Goal: Task Accomplishment & Management: Manage account settings

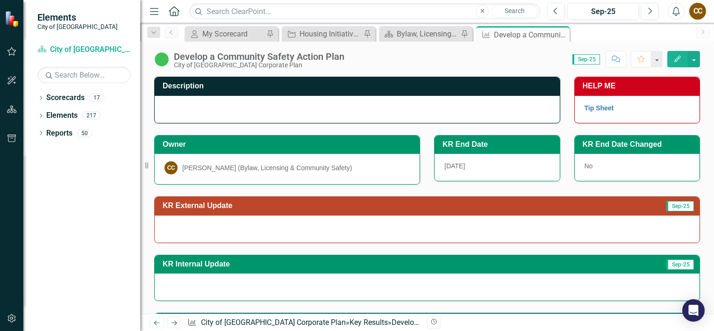
click at [676, 61] on icon "Edit" at bounding box center [678, 59] width 8 height 7
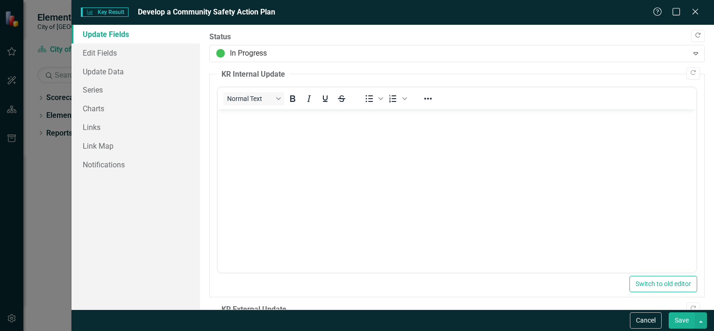
click at [695, 33] on icon "Copy Forward" at bounding box center [698, 36] width 7 height 6
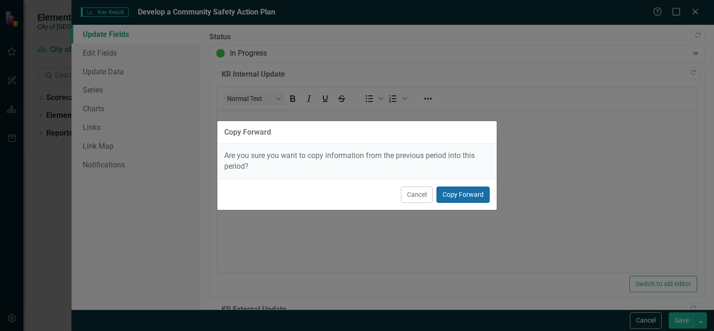
click at [483, 191] on button "Copy Forward" at bounding box center [463, 195] width 53 height 16
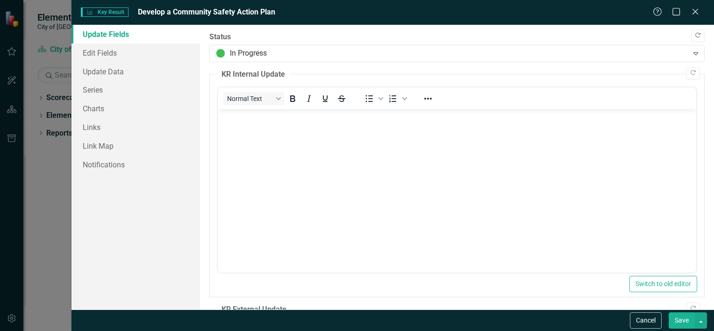
click at [695, 36] on icon "Copy Forward" at bounding box center [698, 36] width 7 height 6
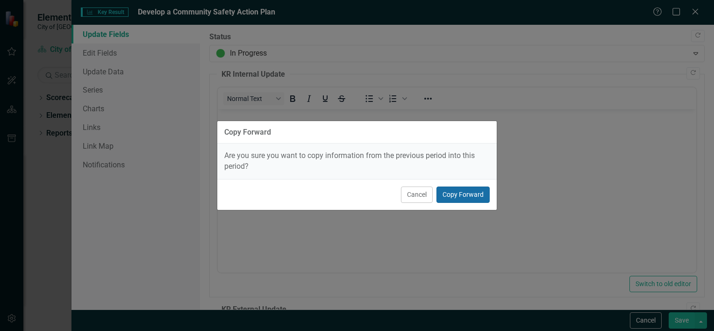
click at [464, 193] on button "Copy Forward" at bounding box center [463, 195] width 53 height 16
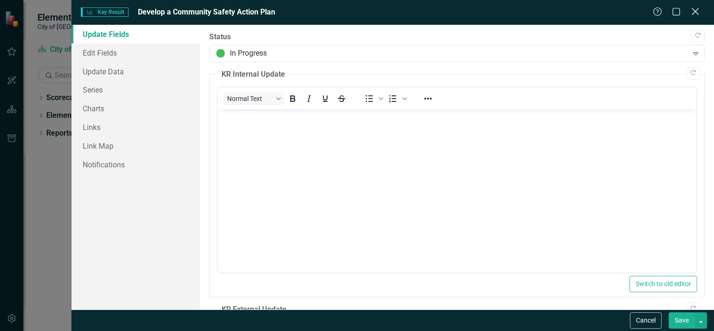
click at [695, 11] on icon at bounding box center [695, 11] width 7 height 7
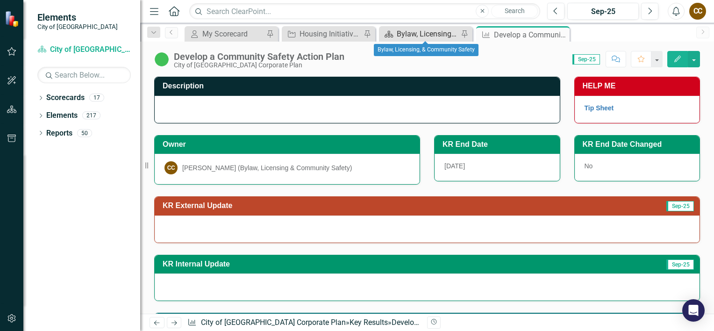
click at [417, 30] on div "Bylaw, Licensing, & Community Safety" at bounding box center [428, 34] width 62 height 12
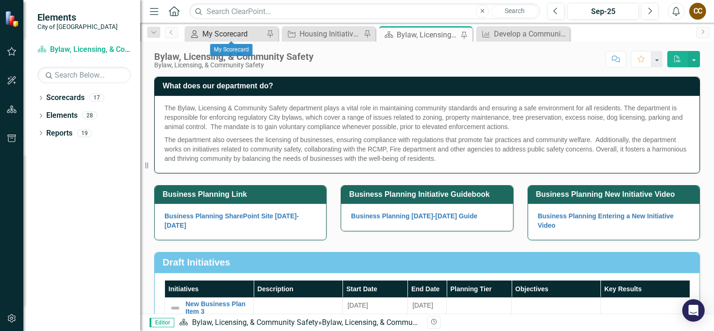
click at [234, 30] on div "My Scorecard" at bounding box center [233, 34] width 62 height 12
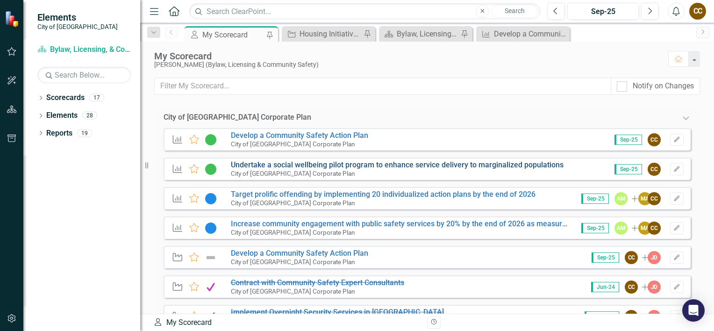
click at [288, 165] on link "Undertake a social wellbeing pilot program to enhance service delivery to margi…" at bounding box center [397, 164] width 333 height 9
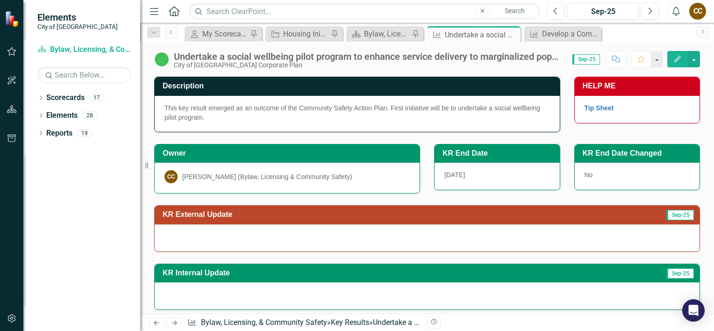
click at [677, 55] on button "Edit" at bounding box center [678, 59] width 21 height 16
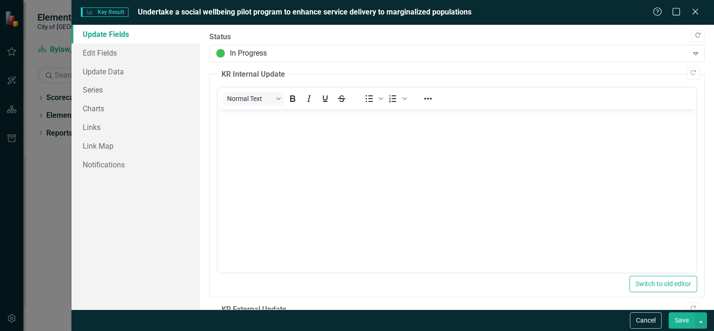
click at [695, 36] on icon "Copy Forward" at bounding box center [698, 36] width 7 height 6
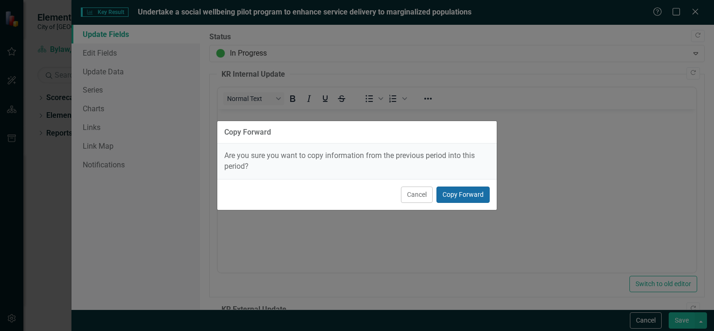
click at [453, 192] on button "Copy Forward" at bounding box center [463, 195] width 53 height 16
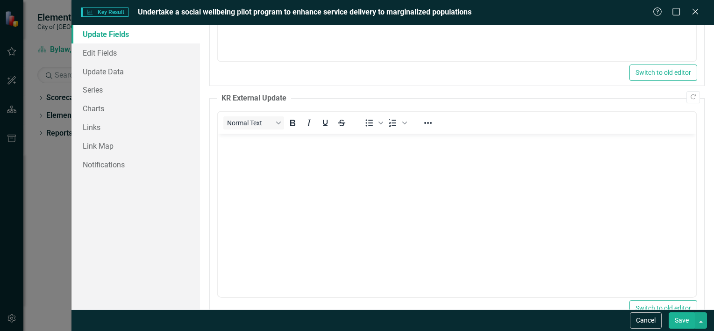
scroll to position [234, 0]
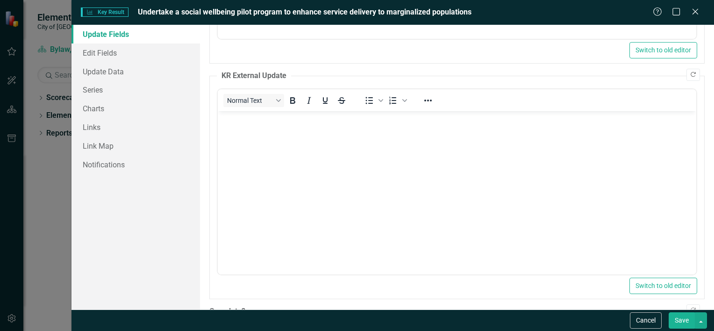
click at [690, 75] on icon "Copy Forward" at bounding box center [693, 75] width 7 height 6
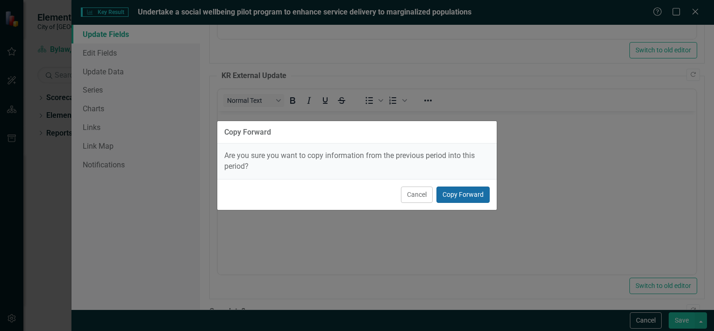
click at [458, 192] on button "Copy Forward" at bounding box center [463, 195] width 53 height 16
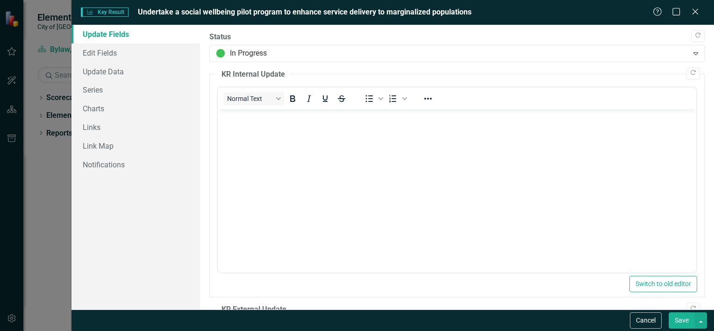
scroll to position [0, 0]
click at [691, 12] on icon "Close" at bounding box center [696, 11] width 12 height 9
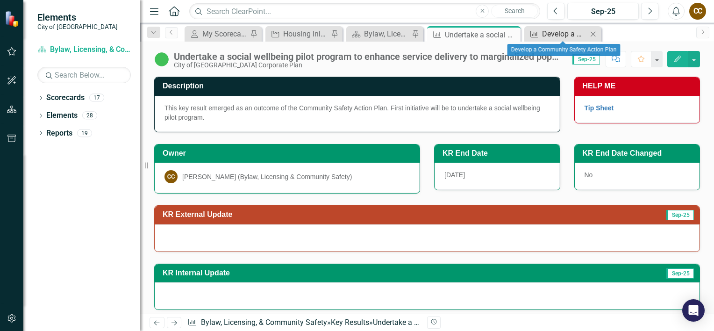
click at [570, 33] on div "Develop a Community Safety Action Plan" at bounding box center [564, 34] width 45 height 12
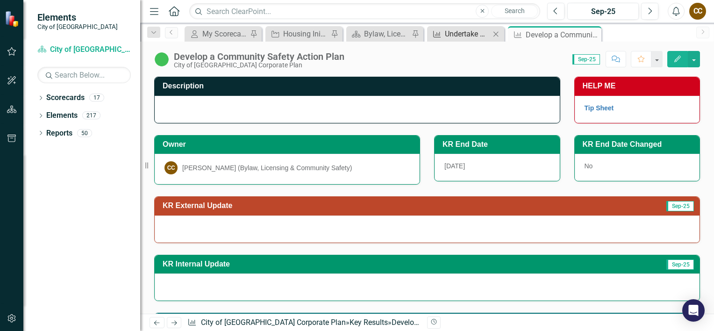
click at [457, 36] on div "Undertake a social wellbeing pilot program to enhance service delivery to margi…" at bounding box center [467, 34] width 45 height 12
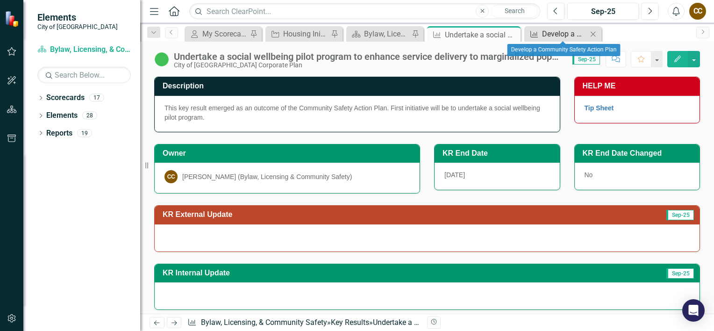
click at [568, 31] on div "Develop a Community Safety Action Plan" at bounding box center [564, 34] width 45 height 12
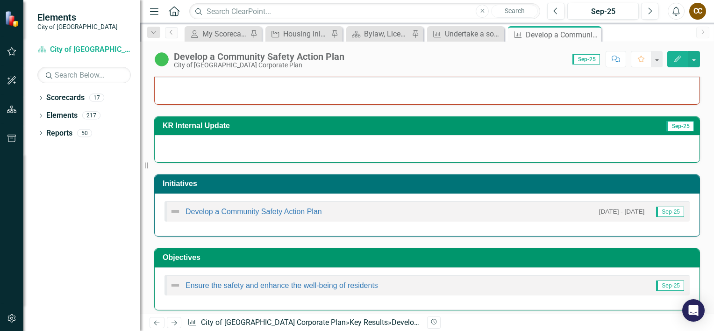
scroll to position [142, 0]
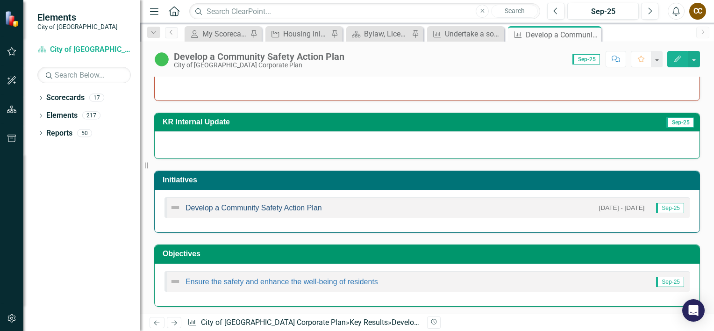
click at [292, 206] on link "Develop a Community Safety Action Plan" at bounding box center [254, 208] width 137 height 8
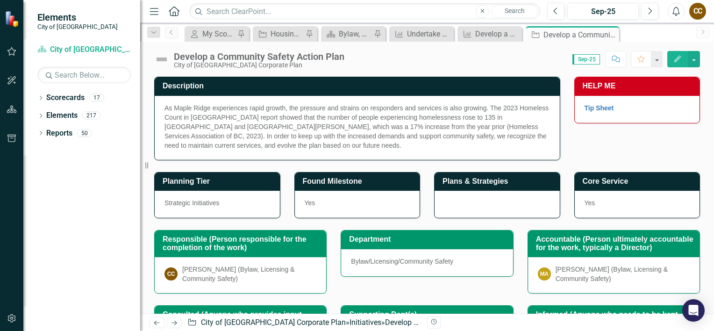
click at [674, 56] on icon "Edit" at bounding box center [678, 59] width 8 height 7
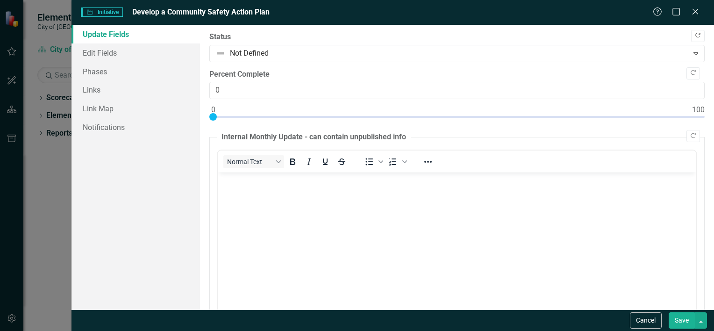
click at [695, 38] on button "Copy Forward" at bounding box center [698, 36] width 14 height 12
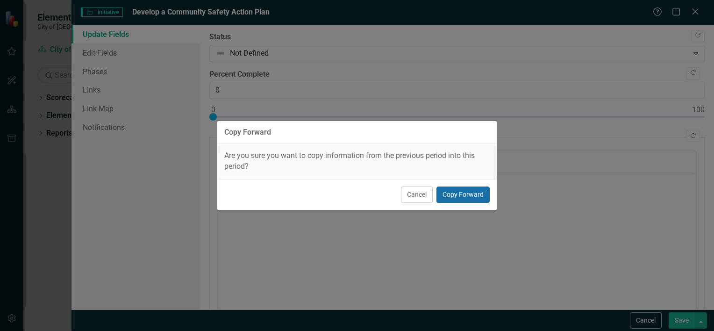
click at [472, 199] on button "Copy Forward" at bounding box center [463, 195] width 53 height 16
type input "75"
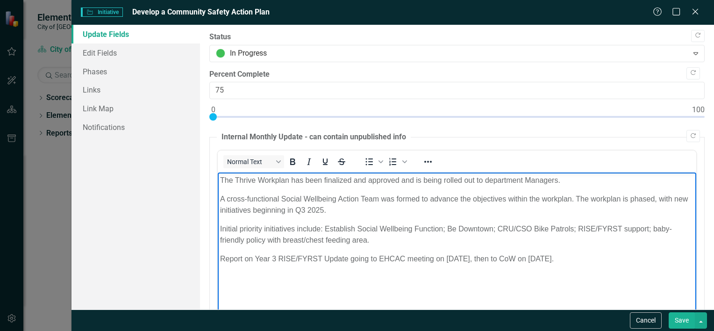
drag, startPoint x: 603, startPoint y: 259, endPoint x: 360, endPoint y: 341, distance: 256.7
click at [217, 173] on html "The Thrive Workplan has been finalized and approved and is being rolled out to …" at bounding box center [456, 243] width 479 height 140
copy body "The Thrive Workplan has been finalized and approved and is being rolled out to …"
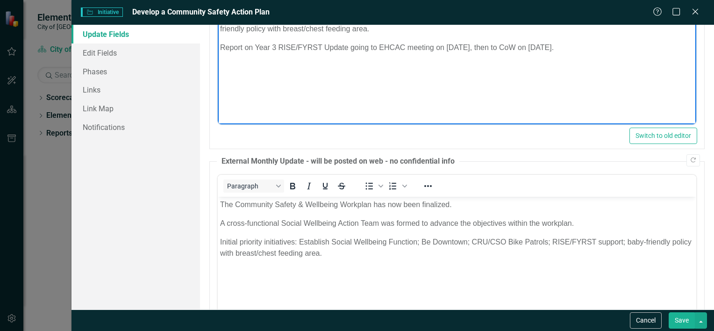
scroll to position [281, 0]
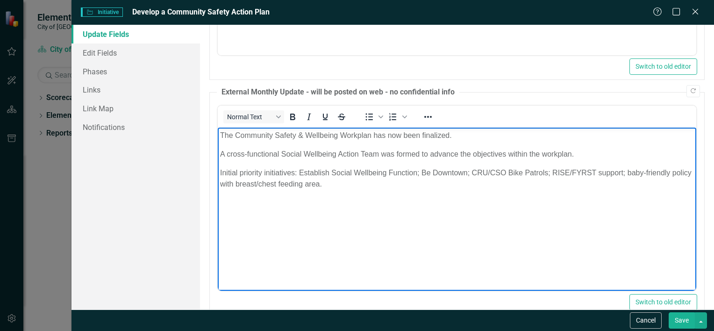
drag, startPoint x: 358, startPoint y: 185, endPoint x: 421, endPoint y: 256, distance: 95.4
click at [217, 129] on html "The Community Safety & Wellbeing Workplan has now been finalized. A cross-funct…" at bounding box center [456, 197] width 479 height 140
copy body "The Community Safety & Wellbeing Workplan has now been finalized. A cross-funct…"
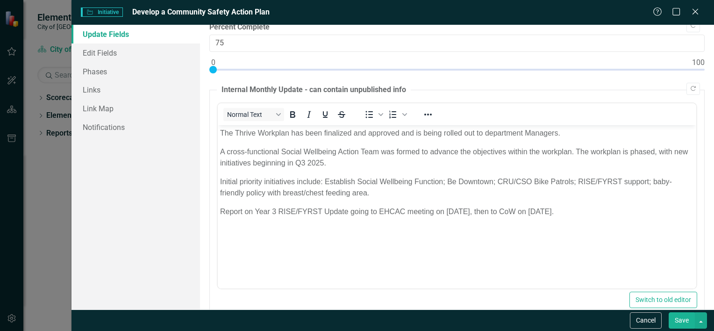
scroll to position [0, 0]
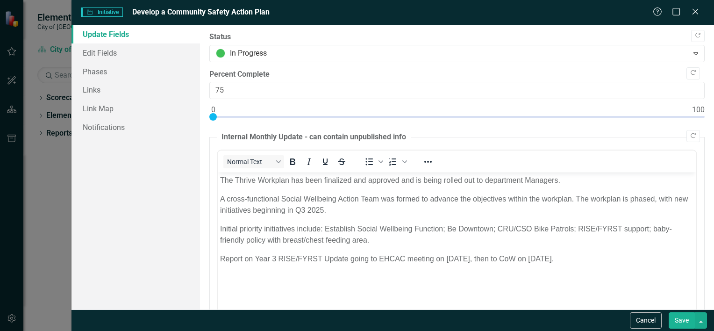
click at [608, 254] on p "Report on Year 3 RISE/FYRST Update going to EHCAC meeting on [DATE], then to Co…" at bounding box center [457, 264] width 474 height 22
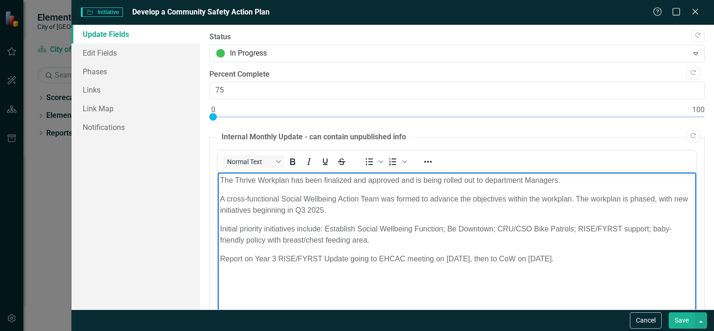
click at [375, 236] on p "Initial priority initiatives include: Establish Social Wellbeing Function; Be D…" at bounding box center [457, 234] width 474 height 22
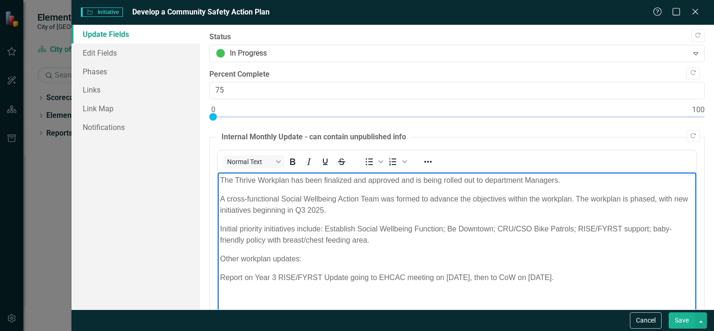
click at [605, 279] on p "Report on Year 3 RISE/FYRST Update going to EHCAC meeting on [DATE], then to Co…" at bounding box center [457, 283] width 474 height 22
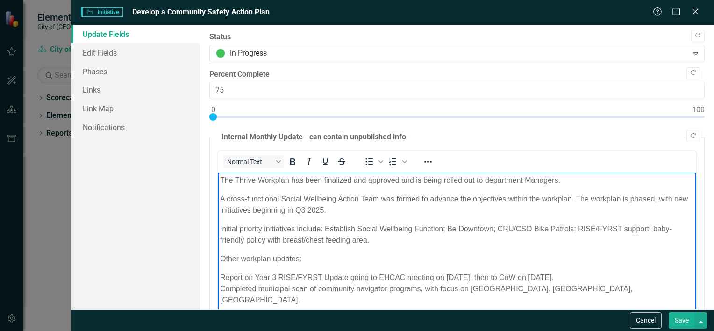
click at [555, 288] on p "Report on Year 3 RISE/FYRST Update going to EHCAC meeting on September 4, then …" at bounding box center [457, 300] width 474 height 56
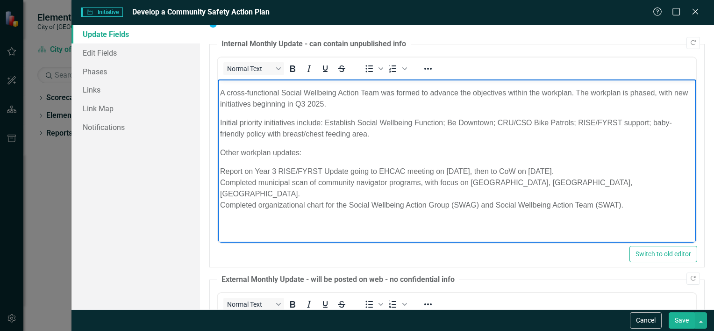
scroll to position [94, 0]
click at [239, 198] on p "Report on Year 3 RISE/FYRST Update going to EHCAC meeting on September 4, then …" at bounding box center [457, 205] width 474 height 79
click at [230, 201] on p "Report on Year 3 RISE/FYRST Update going to EHCAC meeting on September 4, then …" at bounding box center [457, 205] width 474 height 79
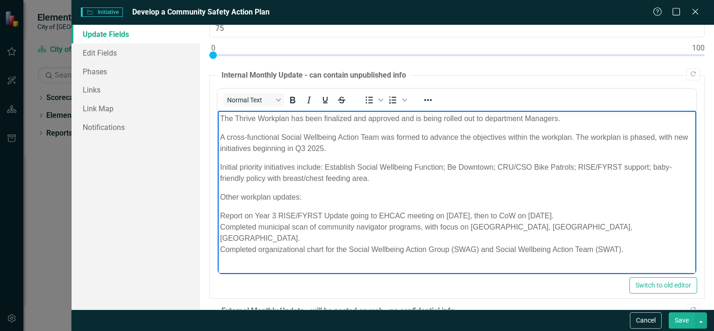
scroll to position [47, 0]
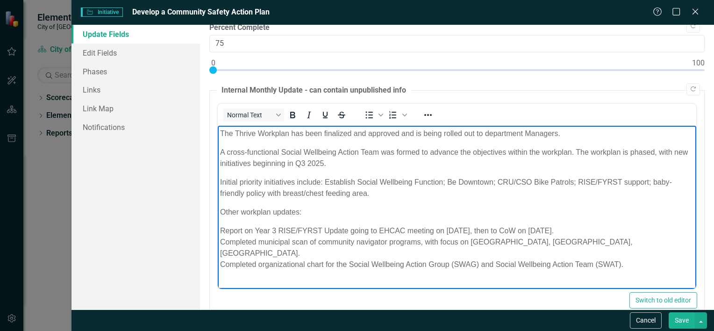
click at [223, 262] on p "Report on Year 3 RISE/FYRST Update going to EHCAC meeting on September 4, then …" at bounding box center [457, 264] width 474 height 79
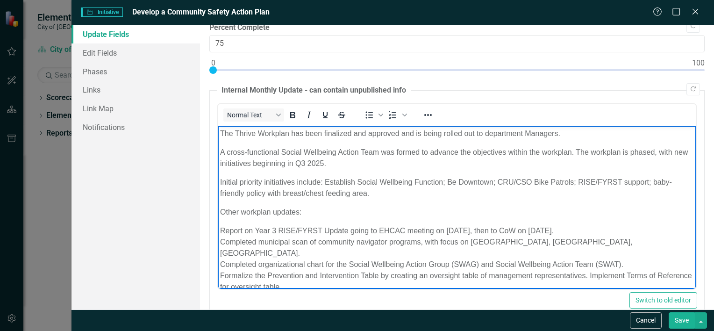
click at [251, 266] on span "Report on Year 3 RISE/FYRST Update going to EHCAC meeting on September 4, then …" at bounding box center [456, 259] width 472 height 64
click at [628, 263] on span "Report on Year 3 RISE/FYRST Update going to EHCAC meeting on September 4, then …" at bounding box center [439, 259] width 439 height 64
click at [334, 276] on p "Report on Year 3 RISE/FYRST Update going to EHCAC meeting on September 4, then …" at bounding box center [457, 270] width 474 height 90
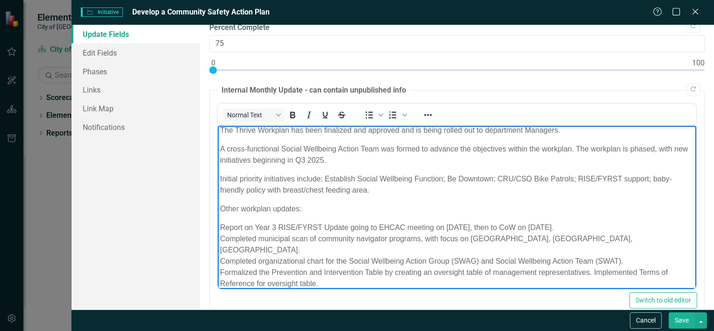
scroll to position [0, 0]
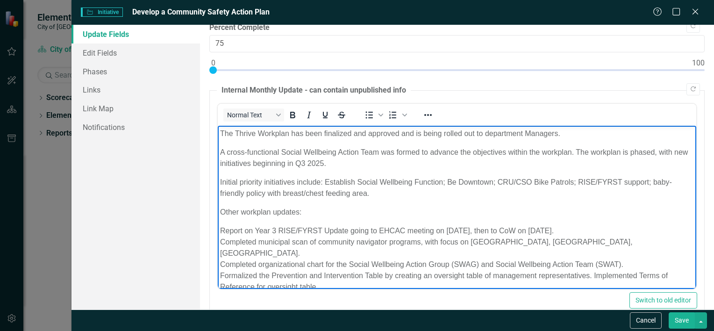
drag, startPoint x: 575, startPoint y: 151, endPoint x: 430, endPoint y: 154, distance: 145.0
click at [430, 154] on span "A cross-functional Social Wellbeing Action Team was formed to advance the objec…" at bounding box center [454, 157] width 468 height 19
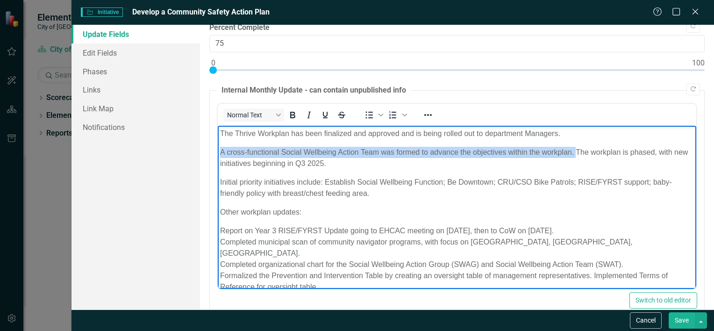
drag, startPoint x: 575, startPoint y: 151, endPoint x: 210, endPoint y: 152, distance: 364.7
click at [217, 152] on html "The Thrive Workplan has been finalized and approved and is being rolled out to …" at bounding box center [456, 231] width 479 height 210
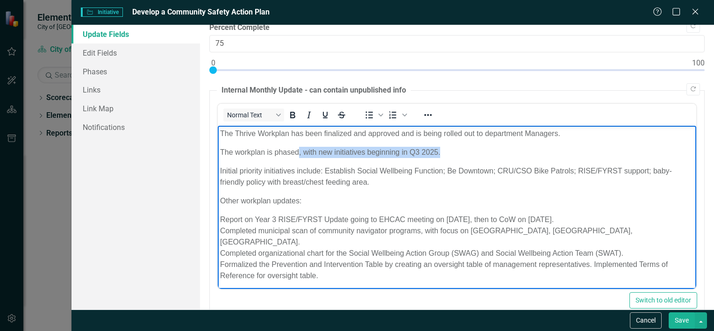
drag, startPoint x: 454, startPoint y: 150, endPoint x: 296, endPoint y: 146, distance: 157.1
click at [296, 147] on p "The workplan is phased, with new initiatives beginning in Q3 2025." at bounding box center [457, 152] width 474 height 11
click at [341, 147] on p "The workplan is phased and spans" at bounding box center [457, 152] width 474 height 11
click at [220, 150] on span "The workplan is phased and spans Q2 2025 to Q4 2026." at bounding box center [313, 152] width 187 height 8
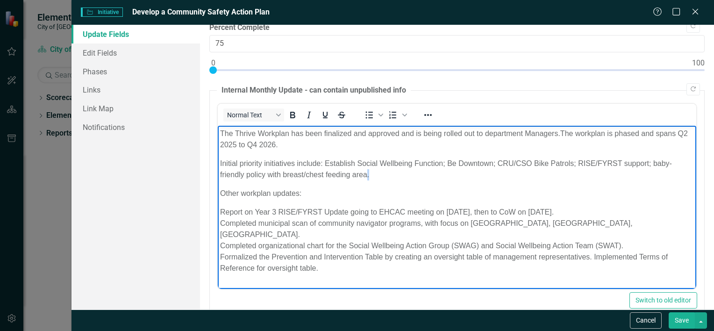
click at [367, 176] on span "Initial priority initiatives include: Establish Social Wellbeing Function; Be D…" at bounding box center [446, 168] width 452 height 19
click at [324, 164] on span "Initial priority initiatives include: Establish Social Wellbeing Function; Be D…" at bounding box center [446, 168] width 452 height 19
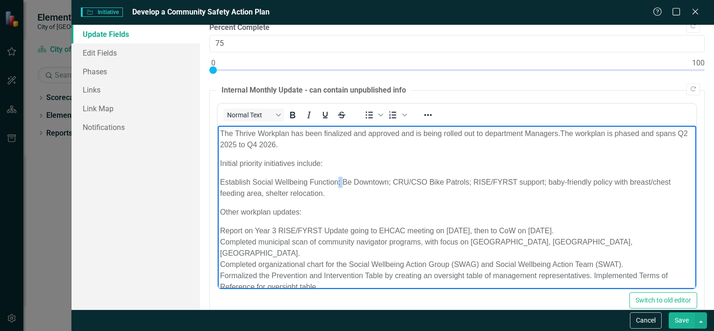
drag, startPoint x: 343, startPoint y: 181, endPoint x: 338, endPoint y: 182, distance: 4.7
click at [338, 182] on span "Establish Social Wellbeing Function; Be Downtown; CRU/CSO Bike Patrols; RISE/FY…" at bounding box center [445, 187] width 451 height 19
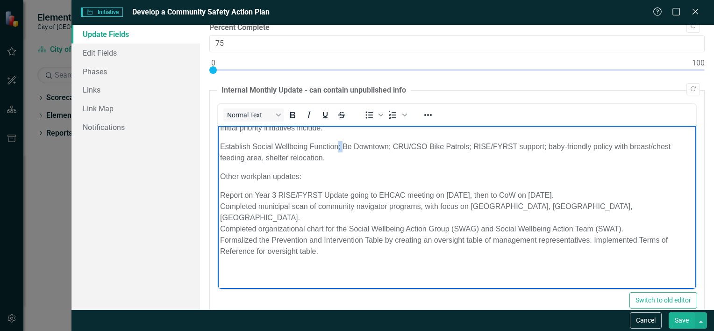
scroll to position [36, 0]
drag, startPoint x: 368, startPoint y: 194, endPoint x: 353, endPoint y: 195, distance: 15.5
click at [351, 196] on span "Report on Year 3 RISE/FYRST Update going to EHCAC meeting on September 4, then …" at bounding box center [444, 223] width 448 height 64
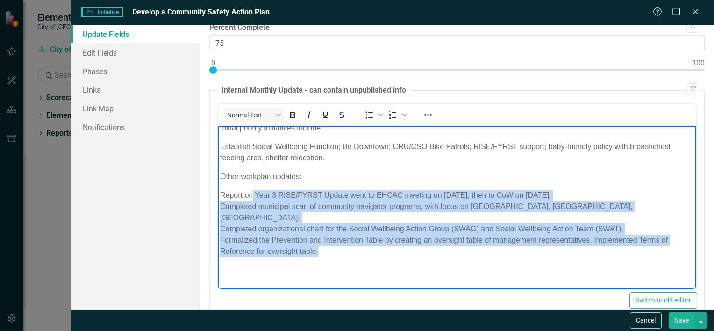
scroll to position [0, 0]
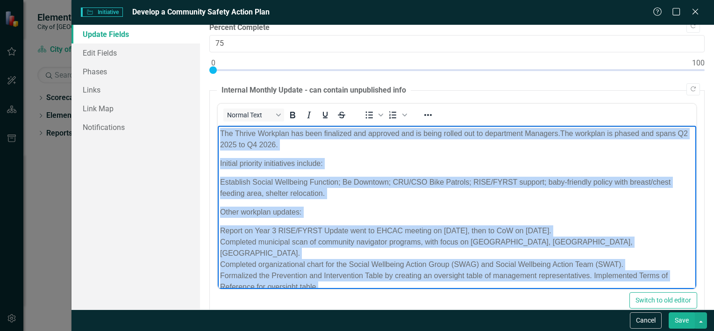
drag, startPoint x: 330, startPoint y: 240, endPoint x: 146, endPoint y: 79, distance: 244.5
click at [217, 126] on html "The Thrive Workplan has been finalized and approved and is being rolled out to …" at bounding box center [456, 231] width 479 height 210
copy body "The Thrive Workplan has been finalized and approved and is being rolled out to …"
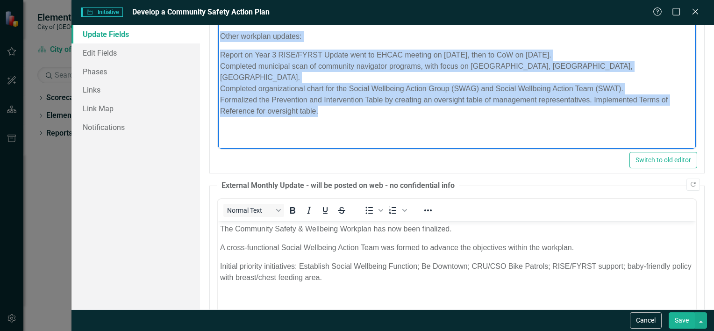
scroll to position [299, 0]
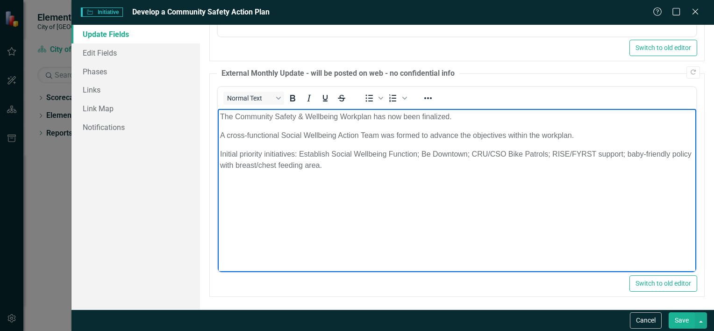
click at [368, 178] on body "The Community Safety & Wellbeing Workplan has now been finalized. A cross-funct…" at bounding box center [456, 178] width 479 height 140
drag, startPoint x: 374, startPoint y: 168, endPoint x: 199, endPoint y: 107, distance: 184.8
click at [217, 108] on html "The Community Safety & Wellbeing Workplan has now been finalized. A cross-funct…" at bounding box center [456, 178] width 479 height 140
click at [361, 166] on p "Initial priority initiatives: Establish Social Wellbeing Function; Be Downtown;…" at bounding box center [457, 159] width 474 height 22
drag, startPoint x: 375, startPoint y: 167, endPoint x: 108, endPoint y: 77, distance: 282.2
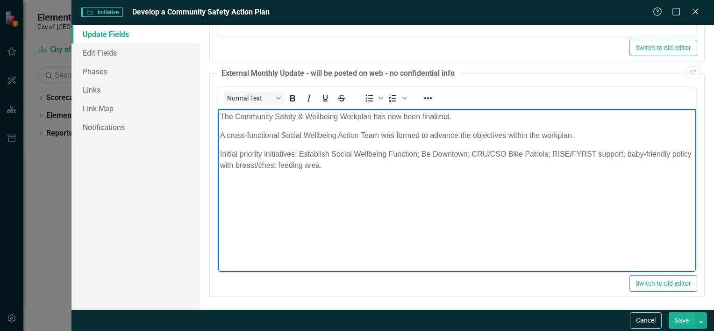
click at [217, 108] on html "The Community Safety & Wellbeing Workplan has now been finalized. A cross-funct…" at bounding box center [456, 178] width 479 height 140
paste body "Rich Text Area. Press ALT-0 for help."
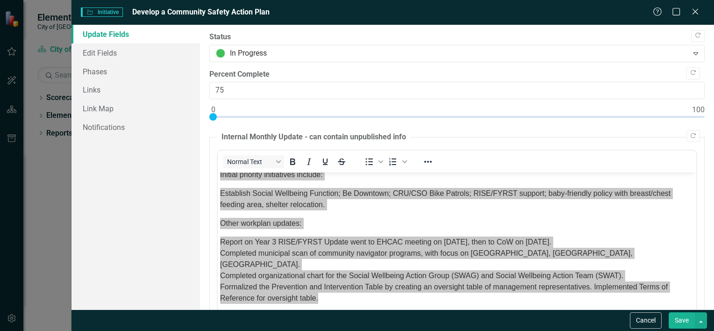
scroll to position [187, 0]
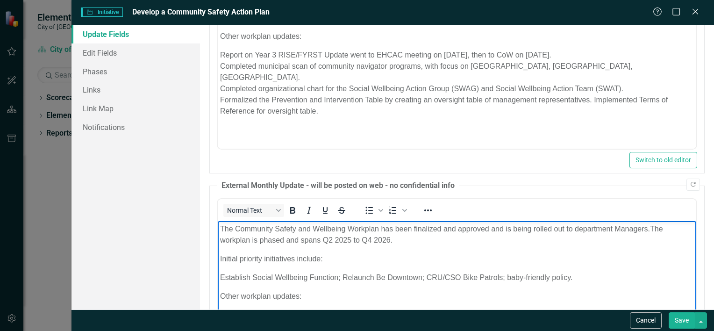
click at [323, 108] on p "Report on Year 3 RISE/FYRST Update went to EHCAC meeting on [DATE], then to CoW…" at bounding box center [457, 100] width 474 height 101
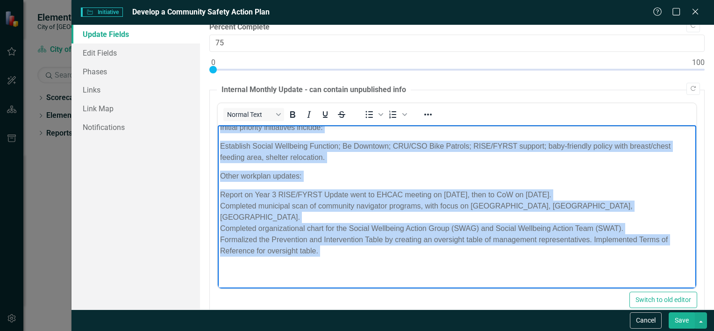
scroll to position [0, 0]
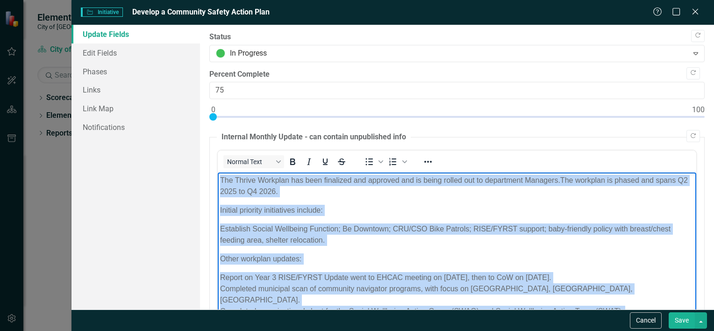
drag, startPoint x: 345, startPoint y: 297, endPoint x: 145, endPoint y: -26, distance: 380.2
click at [217, 173] on html "The Thrive Workplan has been finalized and approved and is being rolled out to …" at bounding box center [456, 278] width 479 height 210
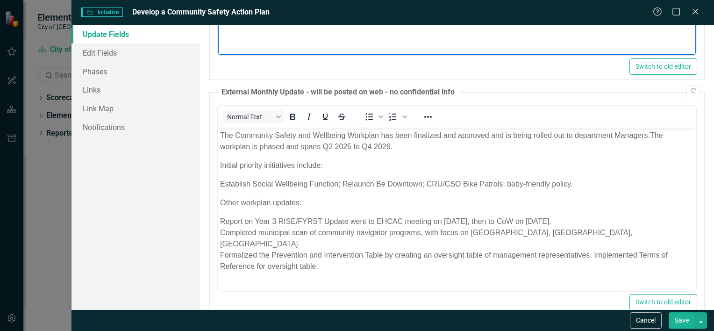
scroll to position [299, 0]
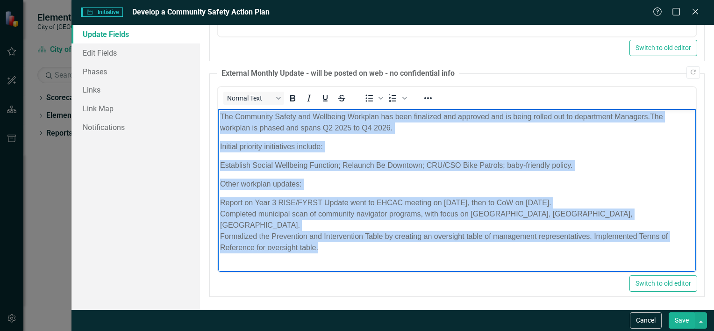
drag, startPoint x: 333, startPoint y: 236, endPoint x: 148, endPoint y: 74, distance: 245.6
click at [217, 108] on html "The Community Safety and Wellbeing Workplan has been finalized and approved and…" at bounding box center [456, 185] width 479 height 154
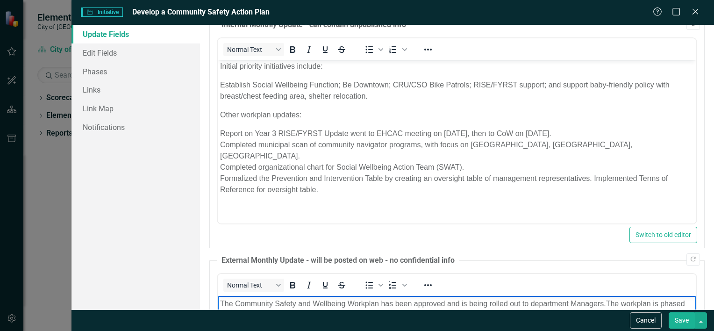
scroll to position [0, 0]
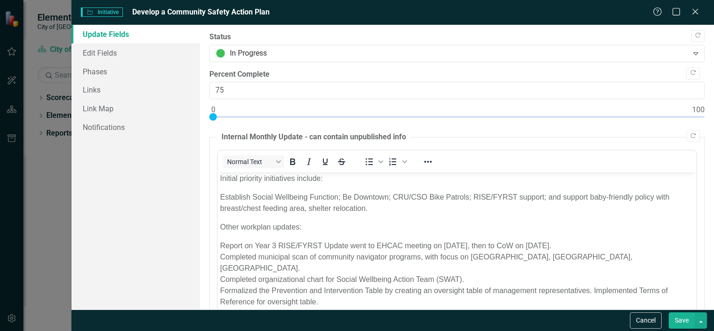
click at [681, 320] on button "Save" at bounding box center [682, 320] width 26 height 16
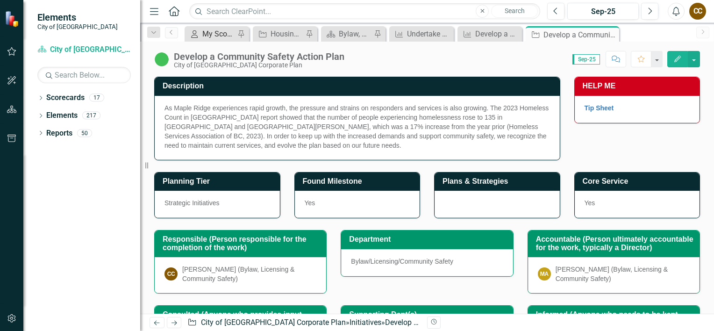
click at [207, 33] on div "My Scorecard" at bounding box center [218, 34] width 33 height 12
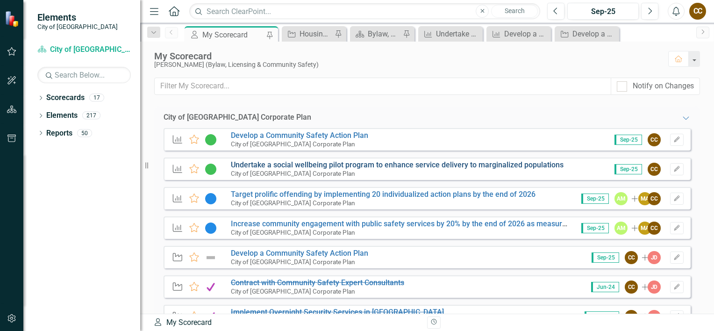
click at [260, 163] on link "Undertake a social wellbeing pilot program to enhance service delivery to margi…" at bounding box center [397, 164] width 333 height 9
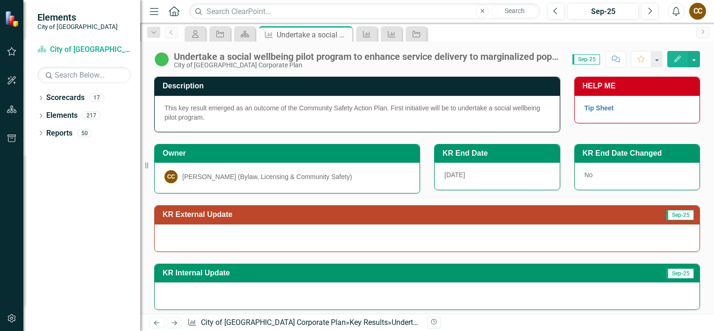
click at [676, 58] on icon "Edit" at bounding box center [678, 59] width 8 height 7
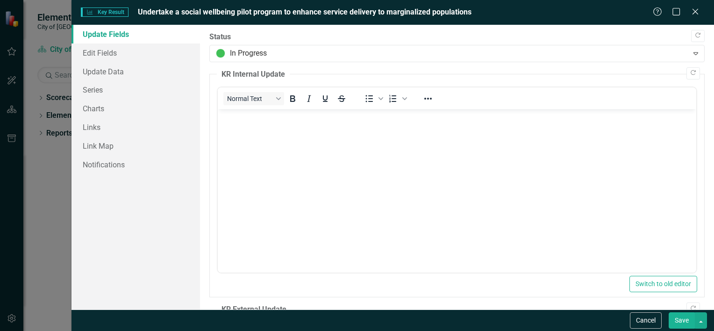
click at [245, 122] on p "Rich Text Area. Press ALT-0 for help." at bounding box center [457, 117] width 474 height 11
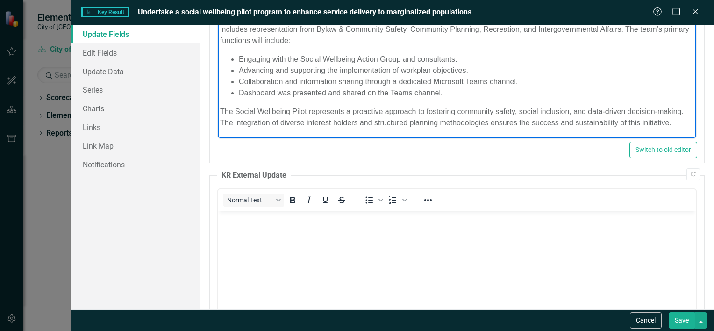
scroll to position [140, 0]
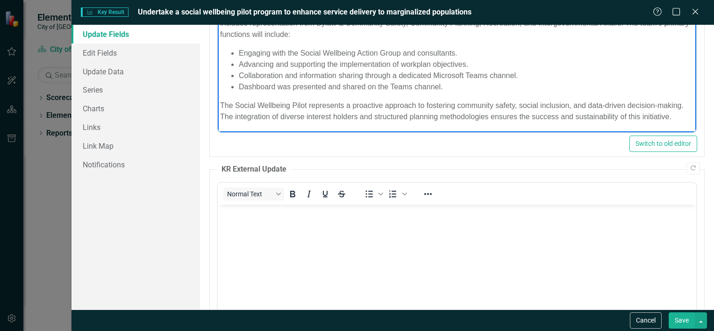
click at [242, 226] on body "Rich Text Area. Press ALT-0 for help." at bounding box center [456, 275] width 479 height 140
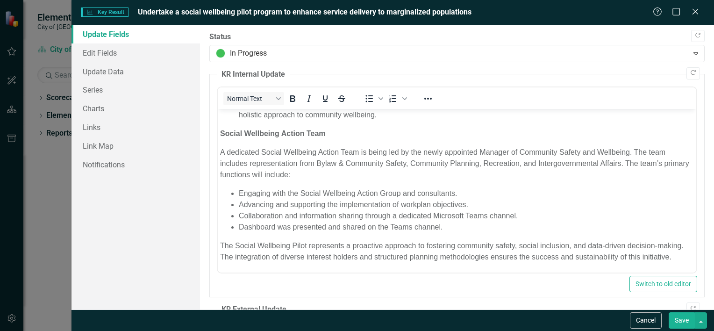
scroll to position [189, 0]
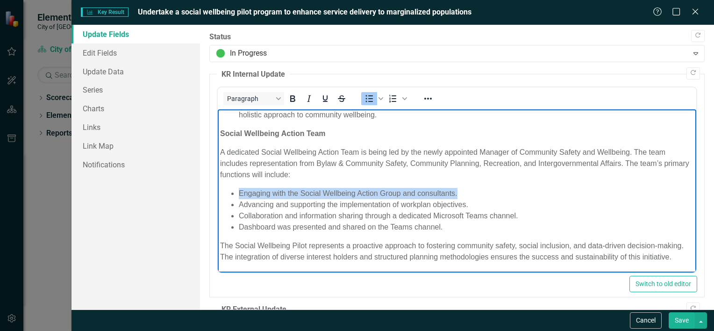
drag, startPoint x: 464, startPoint y: 183, endPoint x: 227, endPoint y: 182, distance: 237.0
click at [227, 188] on ul "Engaging with the Social Wellbeing Action Group and consultants. Advancing and …" at bounding box center [457, 210] width 474 height 45
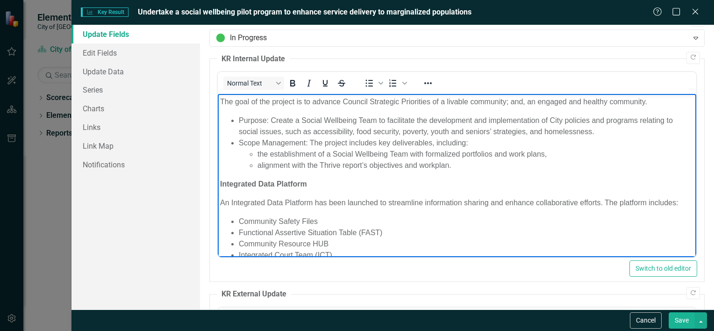
scroll to position [0, 0]
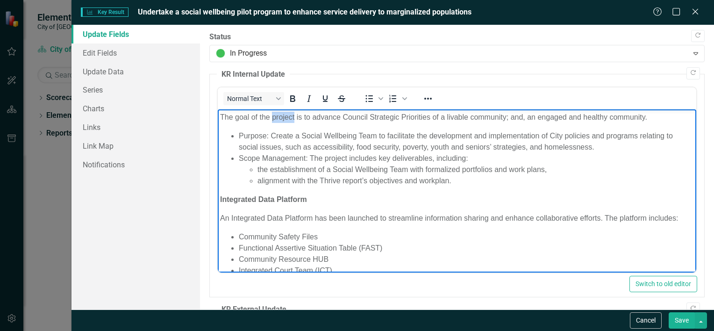
drag, startPoint x: 295, startPoint y: 117, endPoint x: 273, endPoint y: 117, distance: 22.0
click at [273, 117] on p "The goal of the project is to advance Council Strategic Priorities of a livable…" at bounding box center [457, 117] width 474 height 11
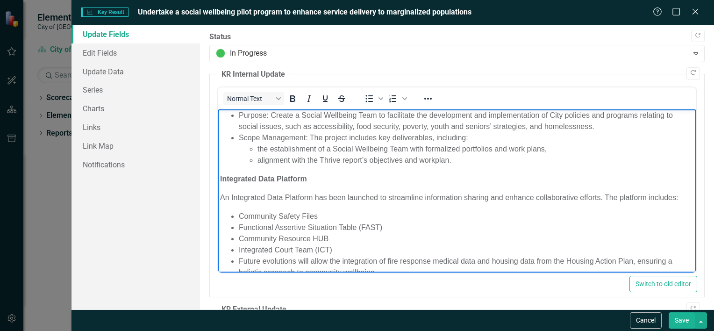
scroll to position [47, 0]
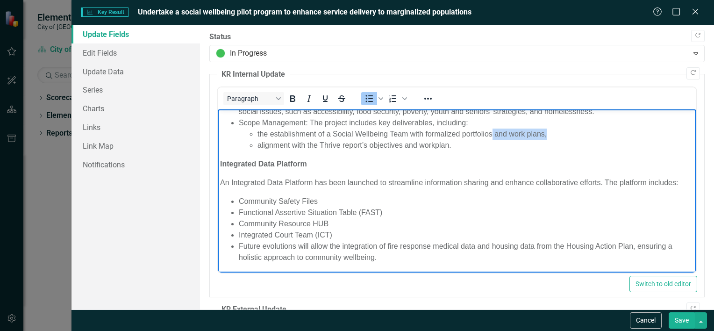
drag, startPoint x: 547, startPoint y: 134, endPoint x: 493, endPoint y: 131, distance: 54.3
click at [493, 131] on li "the establishment of a Social Wellbeing Team with formalized portfolios and wor…" at bounding box center [475, 134] width 437 height 11
click at [388, 134] on li "the establishment of a Social Wellbeing Team with formalized portfolios and wor…" at bounding box center [475, 134] width 437 height 11
click at [573, 132] on li "the establishment of a Social Wellbeing Action Team with formalized portfolios …" at bounding box center [475, 134] width 437 height 11
drag, startPoint x: 580, startPoint y: 132, endPoint x: 432, endPoint y: 134, distance: 148.2
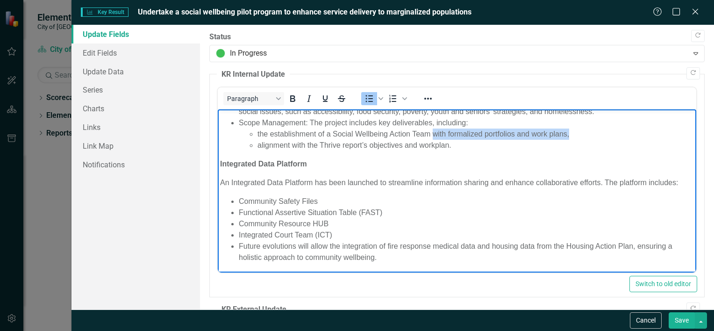
click at [432, 134] on li "the establishment of a Social Wellbeing Action Team with formalized portfolios …" at bounding box center [475, 134] width 437 height 11
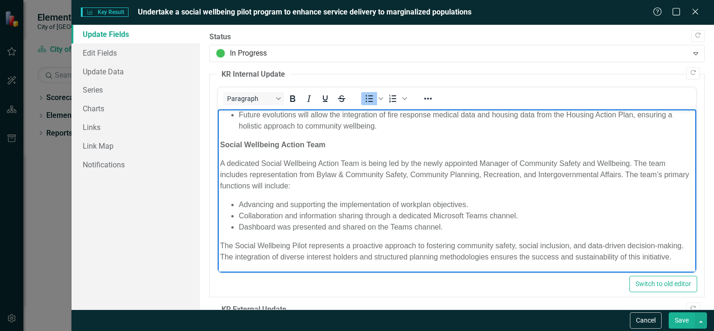
scroll to position [189, 0]
click at [403, 199] on li "Advancing and supporting the implementation of workplan objectives." at bounding box center [465, 204] width 455 height 11
drag, startPoint x: 489, startPoint y: 192, endPoint x: 460, endPoint y: 198, distance: 29.5
click at [457, 199] on li "Advancing and supporting the implementation of Thrive Workplan objectives." at bounding box center [465, 204] width 455 height 11
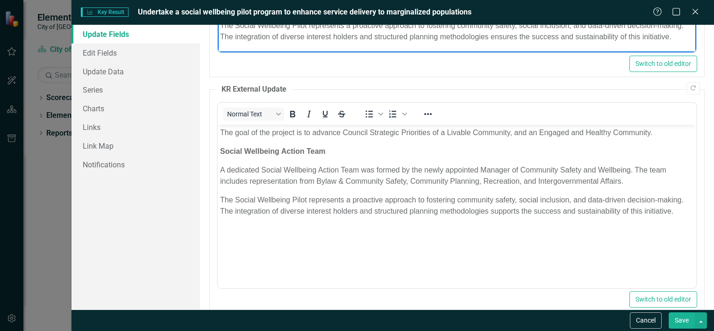
scroll to position [234, 0]
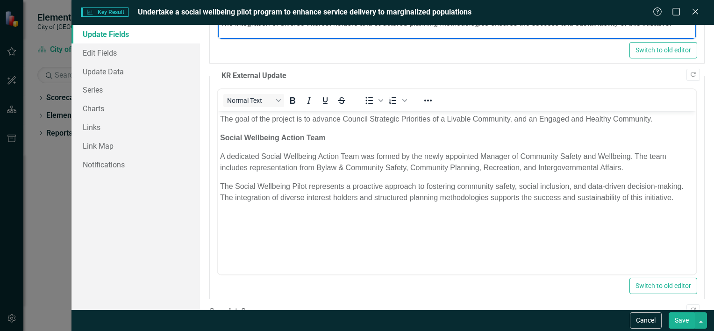
click at [685, 323] on button "Save" at bounding box center [682, 320] width 26 height 16
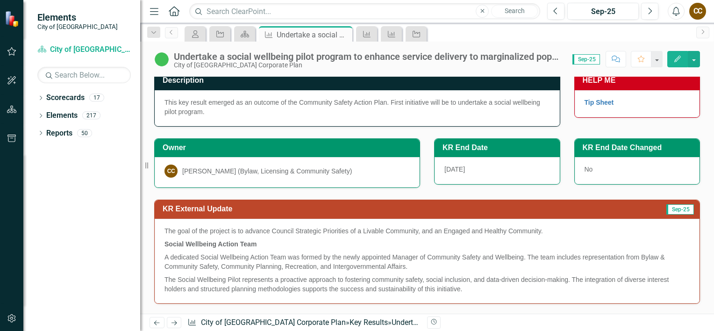
scroll to position [0, 0]
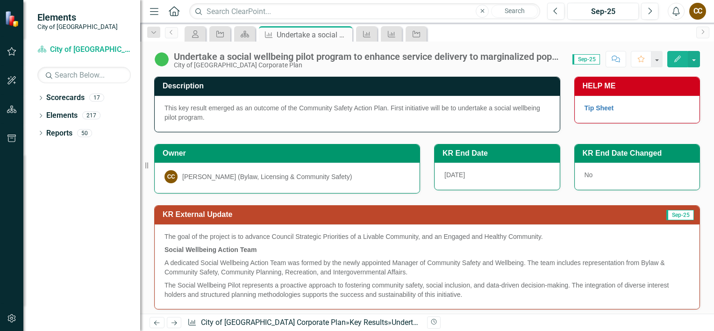
click at [677, 60] on icon "Edit" at bounding box center [678, 59] width 8 height 7
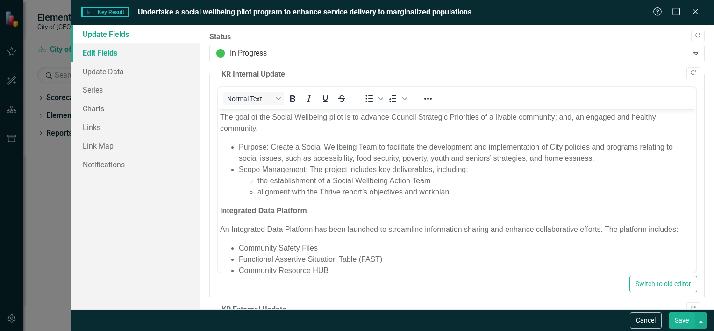
click at [130, 54] on link "Edit Fields" at bounding box center [136, 52] width 129 height 19
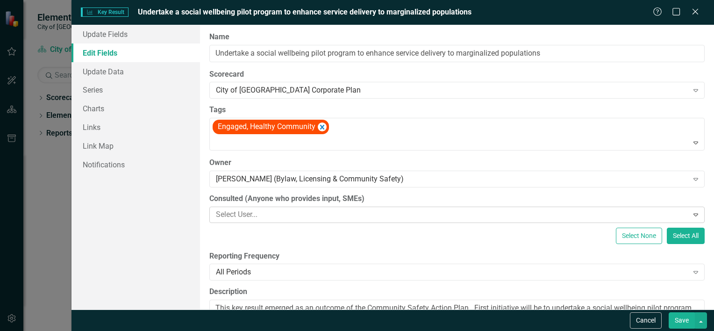
click at [244, 217] on div at bounding box center [450, 215] width 476 height 13
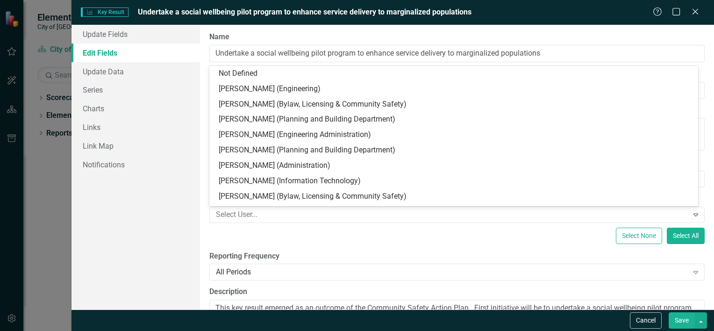
scroll to position [3, 0]
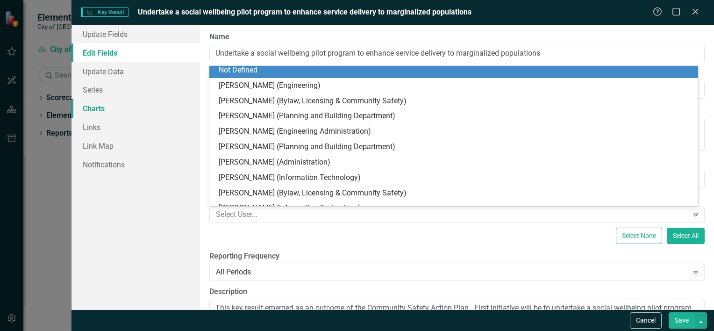
click at [199, 105] on link "Charts" at bounding box center [136, 108] width 129 height 19
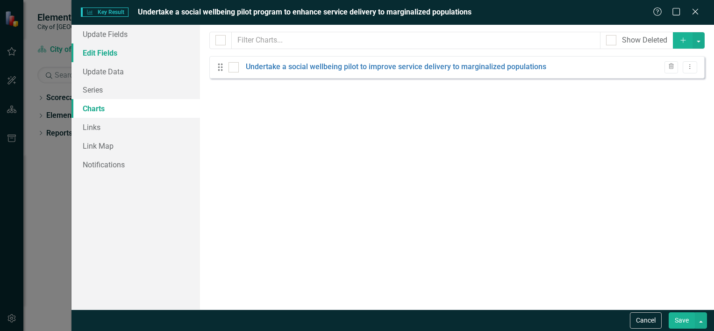
click at [99, 52] on link "Edit Fields" at bounding box center [136, 52] width 129 height 19
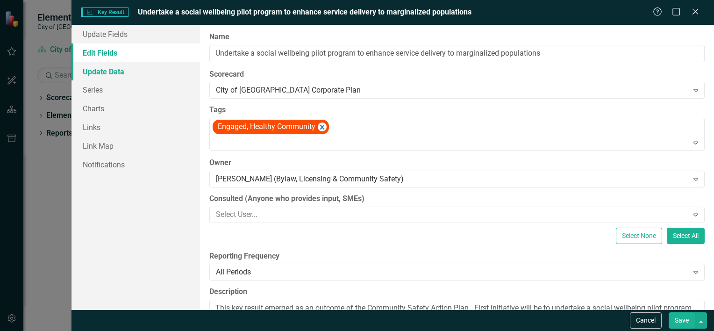
click at [98, 69] on link "Update Data" at bounding box center [136, 71] width 129 height 19
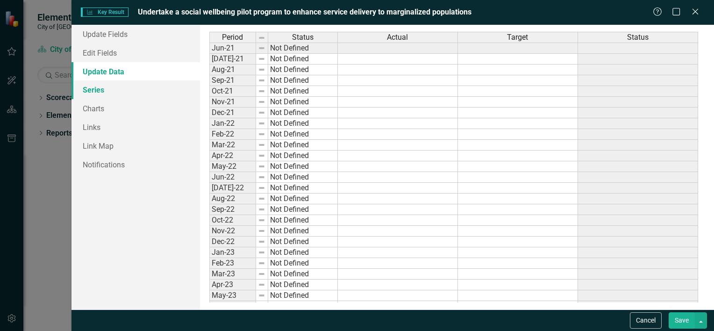
click at [92, 86] on link "Series" at bounding box center [136, 89] width 129 height 19
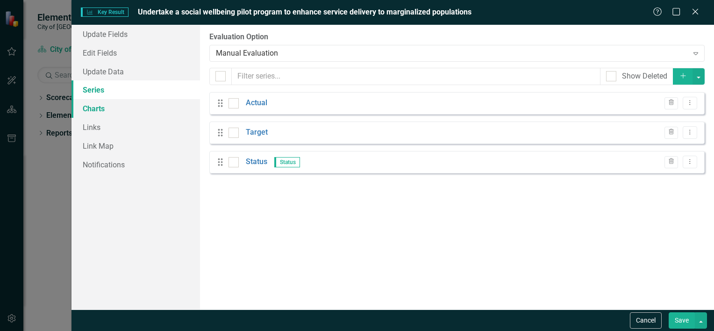
click at [96, 107] on link "Charts" at bounding box center [136, 108] width 129 height 19
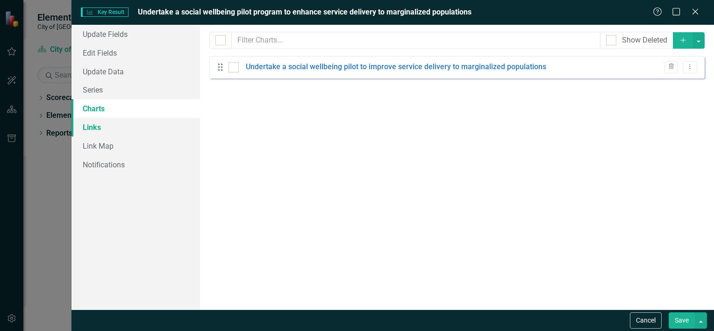
click at [96, 126] on link "Links" at bounding box center [136, 127] width 129 height 19
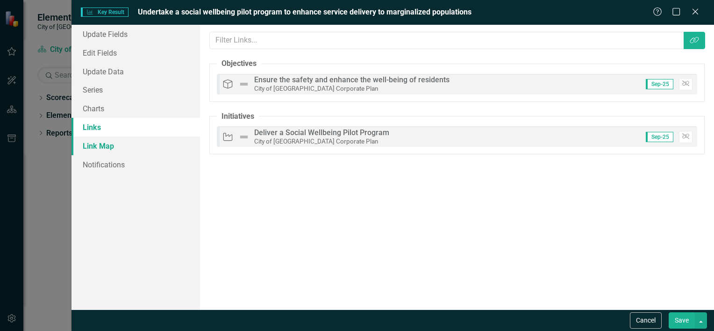
click at [97, 144] on link "Link Map" at bounding box center [136, 146] width 129 height 19
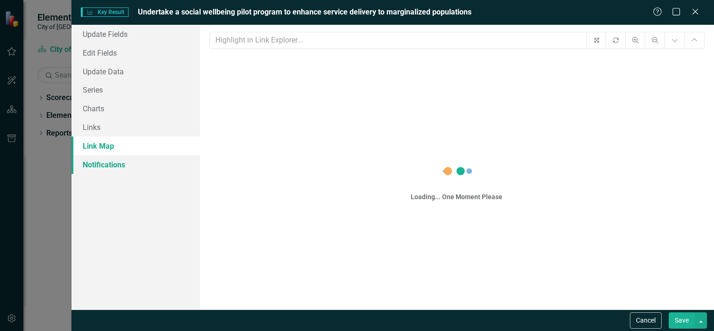
click at [95, 165] on link "Notifications" at bounding box center [136, 164] width 129 height 19
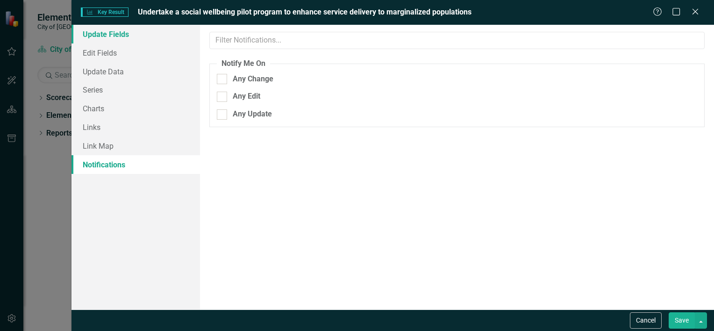
click at [103, 28] on link "Update Fields" at bounding box center [136, 34] width 129 height 19
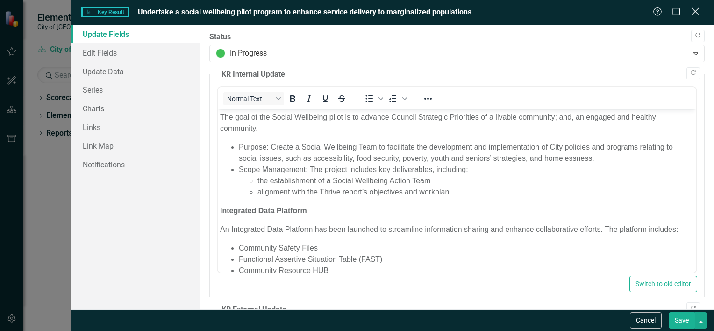
click at [698, 11] on icon "Close" at bounding box center [696, 11] width 12 height 9
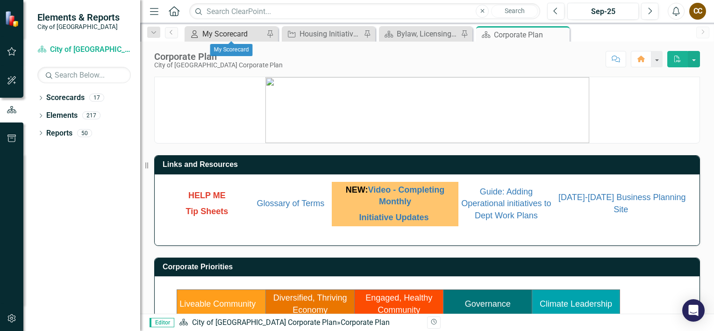
click at [228, 36] on div "My Scorecard" at bounding box center [233, 34] width 62 height 12
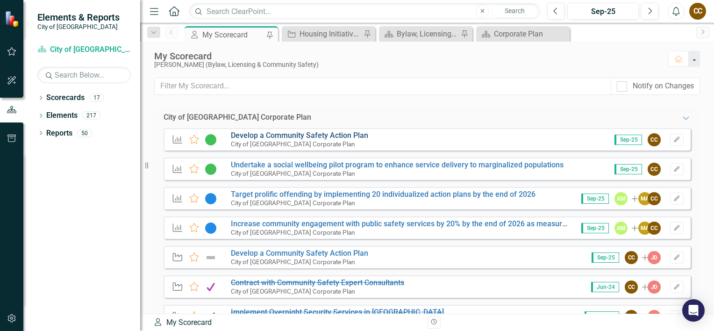
click at [294, 136] on link "Develop a Community Safety Action Plan" at bounding box center [299, 135] width 137 height 9
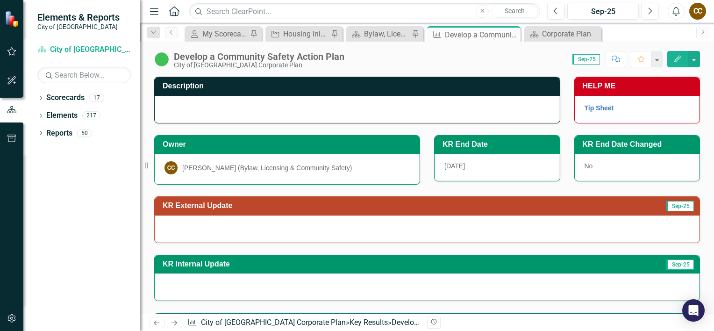
click at [675, 53] on button "Edit" at bounding box center [678, 59] width 21 height 16
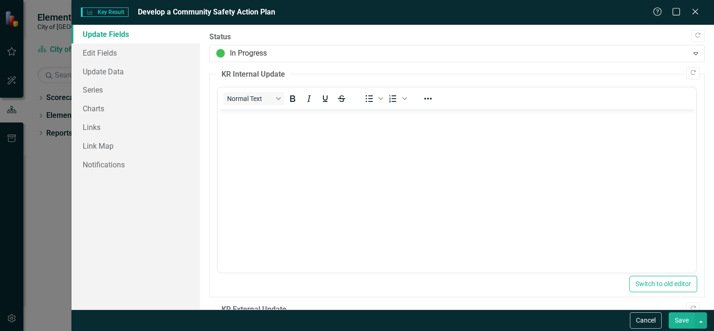
click at [260, 121] on p "Rich Text Area. Press ALT-0 for help." at bounding box center [457, 117] width 474 height 11
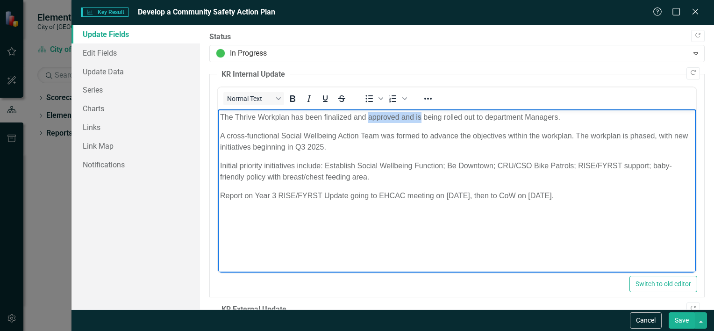
drag, startPoint x: 420, startPoint y: 117, endPoint x: 369, endPoint y: 119, distance: 51.0
click at [369, 119] on p "The Thrive Workplan has been finalized and approved and is being rolled out to …" at bounding box center [457, 117] width 474 height 11
click at [355, 145] on p "A cross-functional Social Wellbeing Action Team was formed to advance the objec…" at bounding box center [457, 141] width 474 height 22
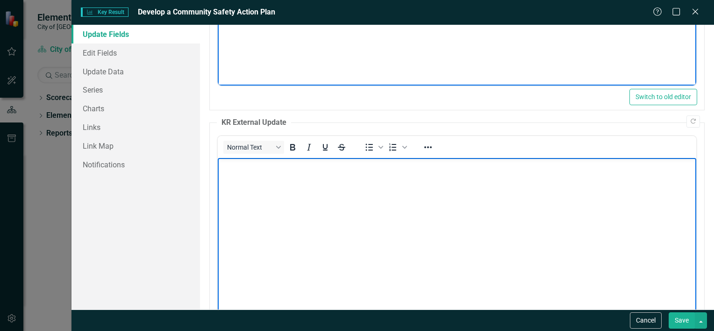
click at [234, 178] on body "Rich Text Area. Press ALT-0 for help." at bounding box center [456, 228] width 479 height 140
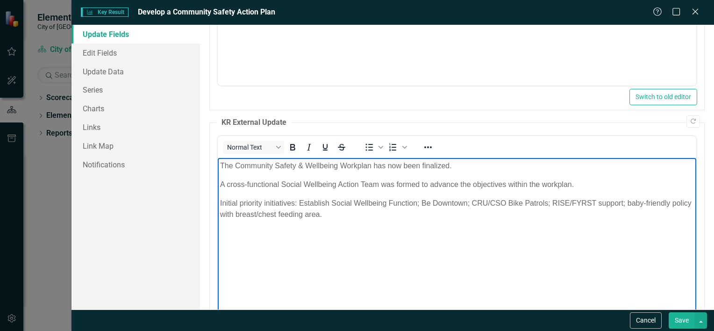
scroll to position [234, 0]
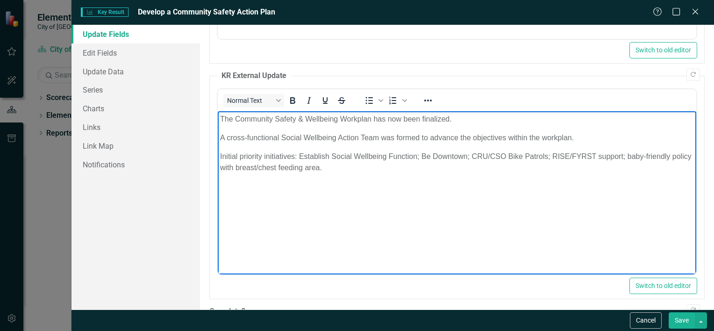
drag, startPoint x: 365, startPoint y: 171, endPoint x: 160, endPoint y: 104, distance: 215.4
click at [217, 111] on html "The Community Safety & Wellbeing Workplan has now been finalized. A cross-funct…" at bounding box center [456, 181] width 479 height 140
paste body "Rich Text Area. Press ALT-0 for help."
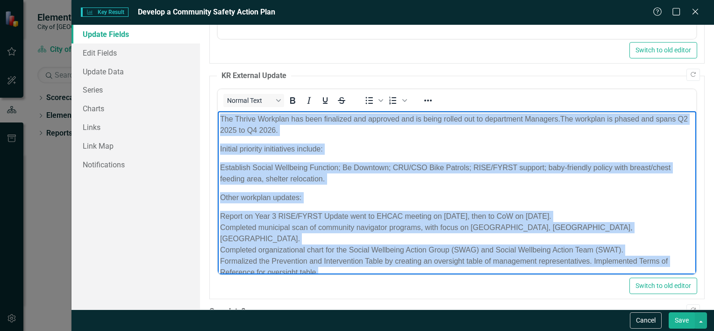
drag, startPoint x: 328, startPoint y: 261, endPoint x: 139, endPoint y: 108, distance: 243.3
click at [217, 111] on html "The Thrive Workplan has been finalized and approved and is being rolled out to …" at bounding box center [456, 199] width 479 height 177
click at [428, 101] on icon "Reveal or hide additional toolbar items" at bounding box center [428, 100] width 11 height 11
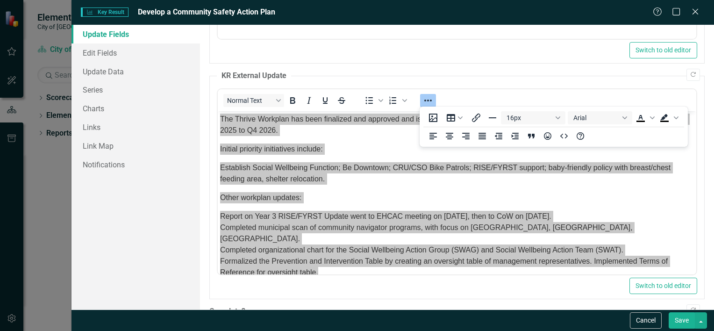
click at [361, 64] on div "Copy Forward Status In Progress Expand Copy Forward KR Internal Update Normal T…" at bounding box center [457, 79] width 496 height 563
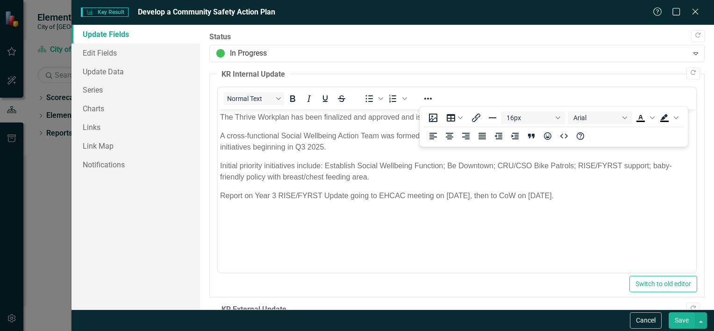
scroll to position [0, 0]
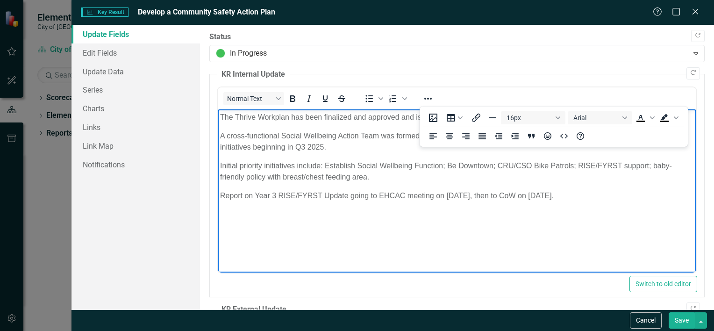
drag, startPoint x: 353, startPoint y: 200, endPoint x: 381, endPoint y: 219, distance: 34.0
click at [353, 201] on p "Report on Year 3 RISE/FYRST Update going to EHCAC meeting on [DATE], then to Co…" at bounding box center [457, 195] width 474 height 11
drag, startPoint x: 617, startPoint y: 195, endPoint x: 358, endPoint y: 203, distance: 258.7
click at [217, 109] on html "The Thrive Workplan has been finalized and approved and is being rolled out to …" at bounding box center [456, 179] width 479 height 140
paste body "Rich Text Area. Press ALT-0 for help."
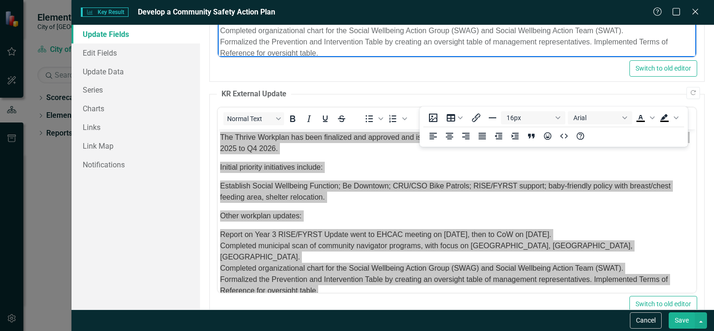
scroll to position [204, 0]
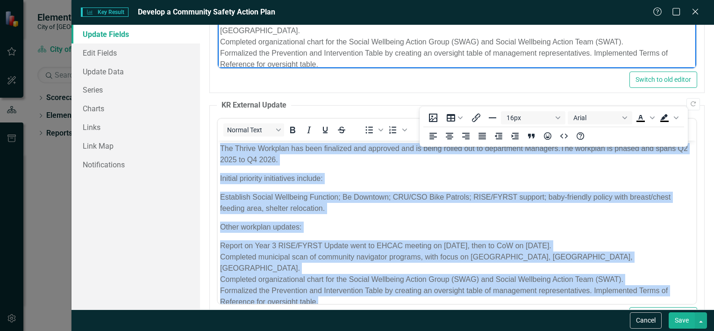
click at [316, 231] on p "Other workplan updates:" at bounding box center [457, 227] width 474 height 11
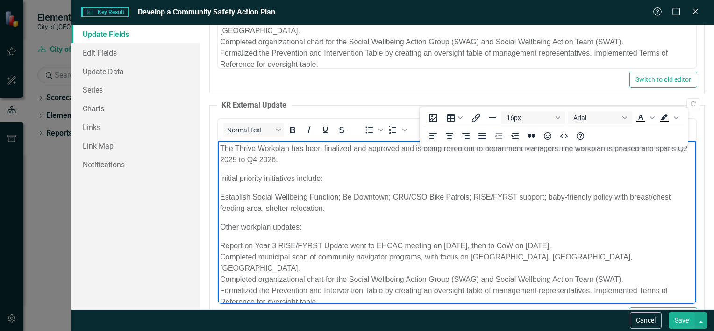
click at [382, 99] on div "Copy Forward Status In Progress Expand Copy Forward KR Internal Update Normal T…" at bounding box center [457, 108] width 496 height 563
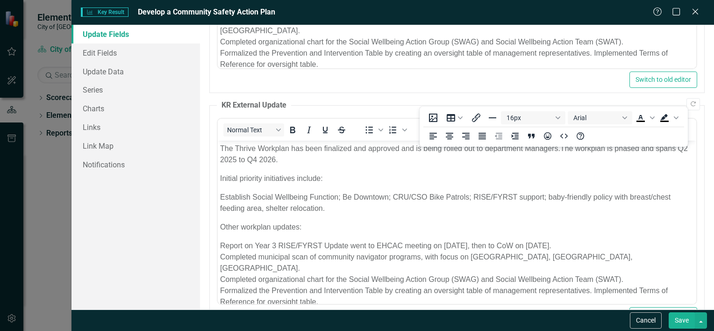
click at [343, 198] on span "Establish Social Wellbeing Function; Be Downtown; CRU/CSO Bike Patrols; RISE/FY…" at bounding box center [445, 202] width 451 height 19
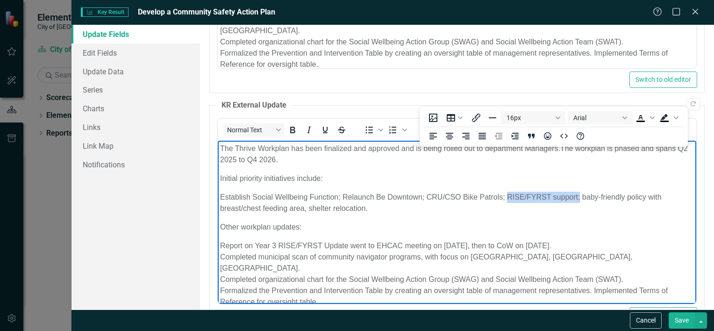
drag, startPoint x: 580, startPoint y: 197, endPoint x: 507, endPoint y: 198, distance: 72.9
click at [507, 198] on span "Establish Social Wellbeing Function; Relaunch Be Downtown; CRU/CSO Bike Patrols…" at bounding box center [441, 202] width 442 height 19
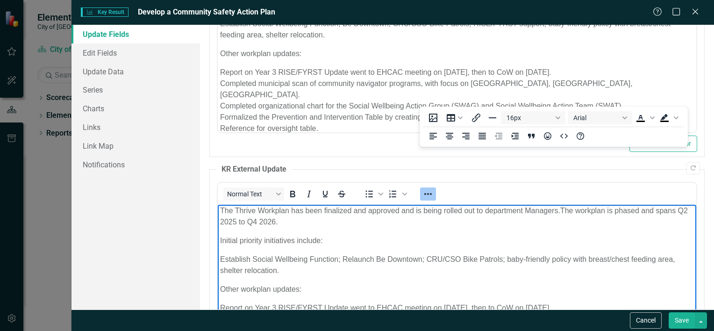
scroll to position [2, 0]
drag, startPoint x: 254, startPoint y: 212, endPoint x: 235, endPoint y: 212, distance: 19.2
click at [235, 212] on p "The Thrive Workplan has been finalized and approved and is being rolled out to …" at bounding box center [457, 216] width 474 height 22
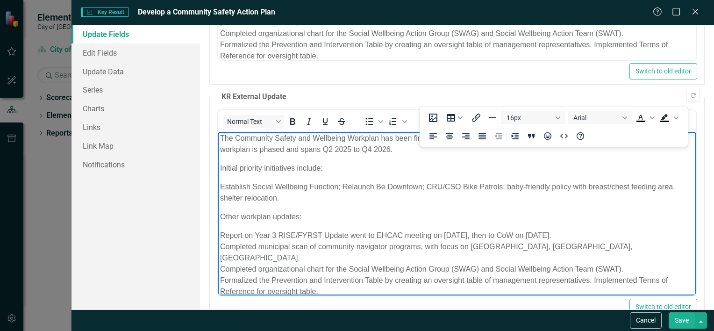
scroll to position [234, 0]
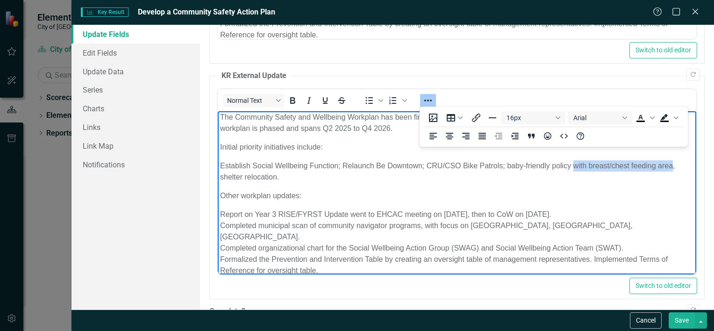
drag, startPoint x: 573, startPoint y: 165, endPoint x: 670, endPoint y: 166, distance: 97.3
click at [670, 166] on span "Establish Social Wellbeing Function; Relaunch Be Downtown; CRU/CSO Bike Patrols…" at bounding box center [447, 171] width 455 height 19
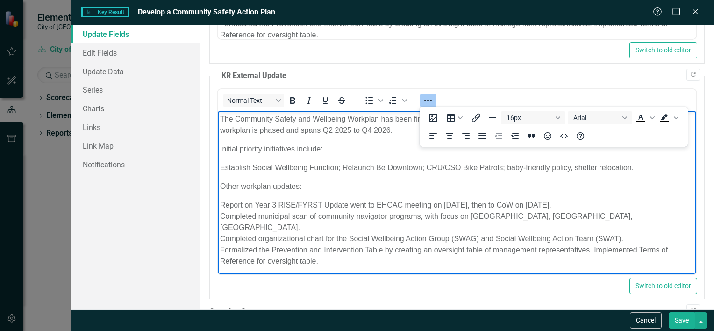
scroll to position [187, 0]
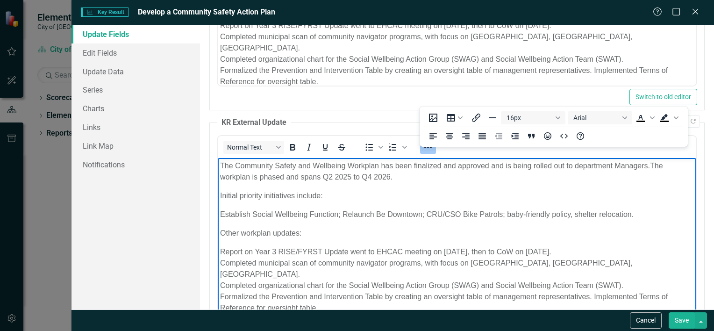
drag, startPoint x: 648, startPoint y: 215, endPoint x: 571, endPoint y: 218, distance: 77.2
click at [571, 218] on p "Establish Social Wellbeing Function; Relaunch Be Downtown; CRU/CSO Bike Patrols…" at bounding box center [457, 214] width 474 height 11
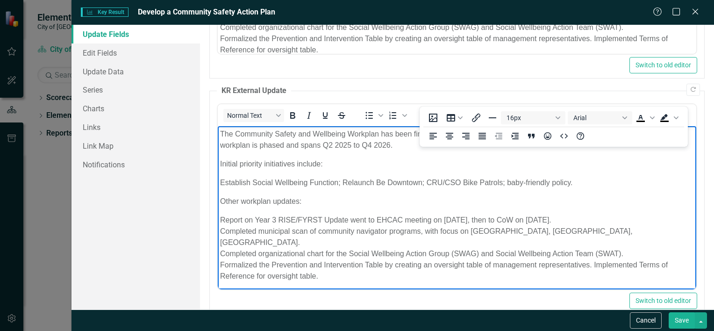
scroll to position [234, 0]
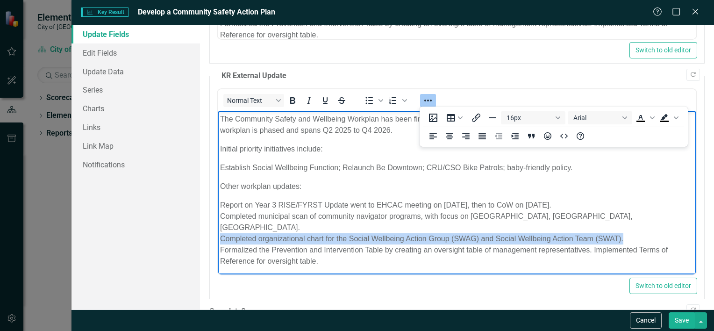
drag, startPoint x: 625, startPoint y: 226, endPoint x: 216, endPoint y: 228, distance: 408.6
click at [217, 228] on html "The Community Safety and Wellbeing Workplan has been finalized and approved and…" at bounding box center [456, 194] width 479 height 166
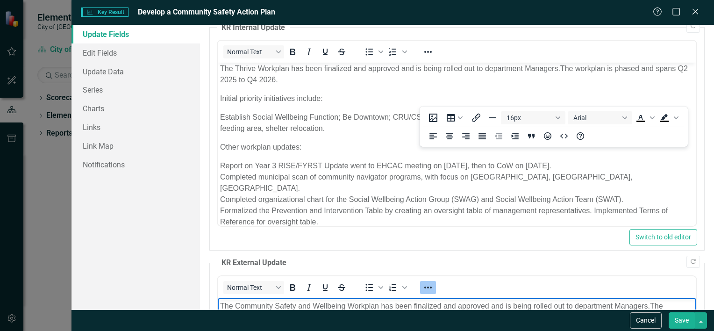
scroll to position [0, 0]
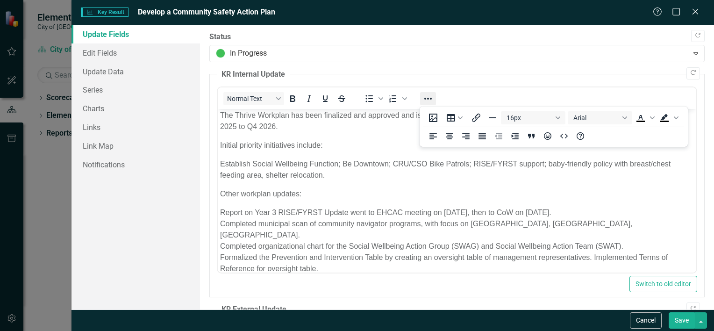
click at [426, 103] on icon "Reveal or hide additional toolbar items" at bounding box center [428, 98] width 11 height 11
click at [430, 95] on icon "Reveal or hide additional toolbar items" at bounding box center [428, 98] width 11 height 11
click at [386, 141] on p "Initial priority initiatives include:" at bounding box center [457, 145] width 474 height 11
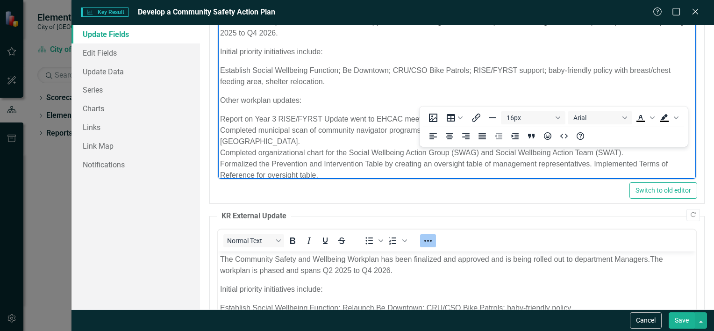
scroll to position [234, 0]
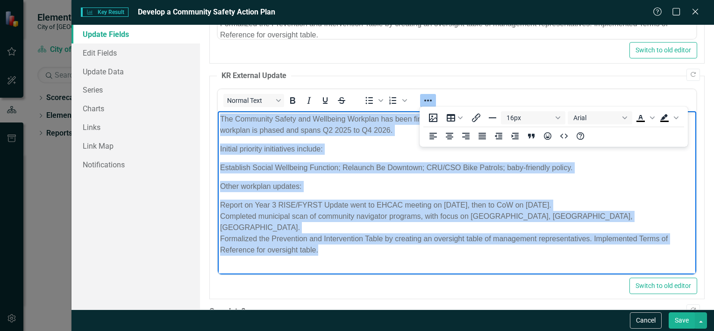
drag, startPoint x: 332, startPoint y: 242, endPoint x: 363, endPoint y: 202, distance: 51.1
click at [217, 111] on html "The Community Safety and Wellbeing Workplan has been finalized and approved and…" at bounding box center [456, 188] width 479 height 154
copy body "The Community Safety and Wellbeing Workplan has been finalized and approved and…"
click at [405, 163] on p "Establish Social Wellbeing Function; Relaunch Be Downtown; CRU/CSO Bike Patrols…" at bounding box center [457, 167] width 474 height 11
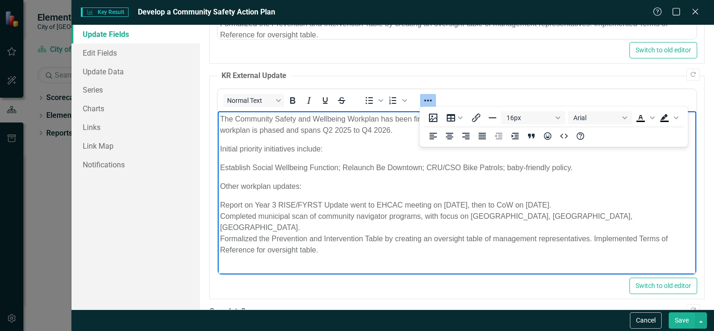
click at [428, 100] on icon "Reveal or hide additional toolbar items" at bounding box center [428, 101] width 7 height 2
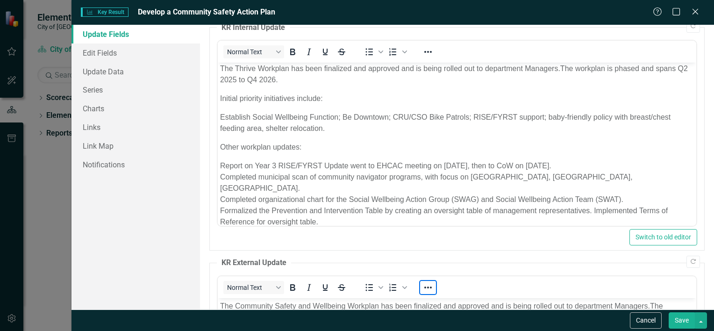
scroll to position [0, 0]
click at [291, 79] on p "The Thrive Workplan has been finalized and approved and is being rolled out to …" at bounding box center [457, 76] width 474 height 22
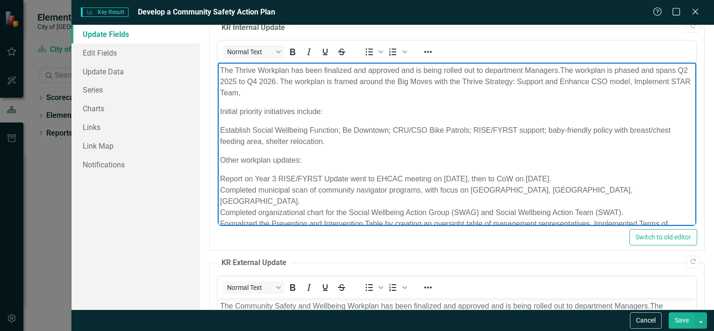
click at [309, 98] on p "The Thrive Workplan has been finalized and approved and is being rolled out to …" at bounding box center [457, 82] width 474 height 34
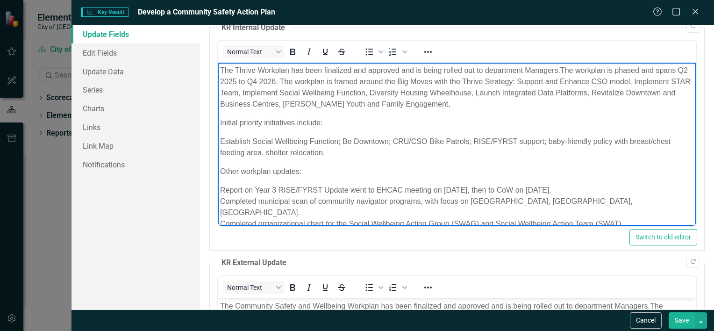
click at [502, 104] on p "The Thrive Workplan has been finalized and approved and is being rolled out to …" at bounding box center [457, 87] width 474 height 45
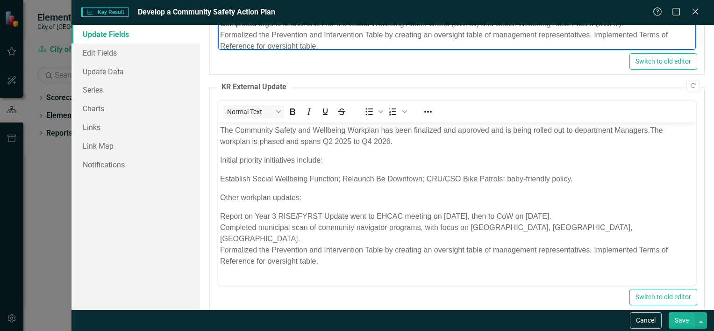
scroll to position [234, 0]
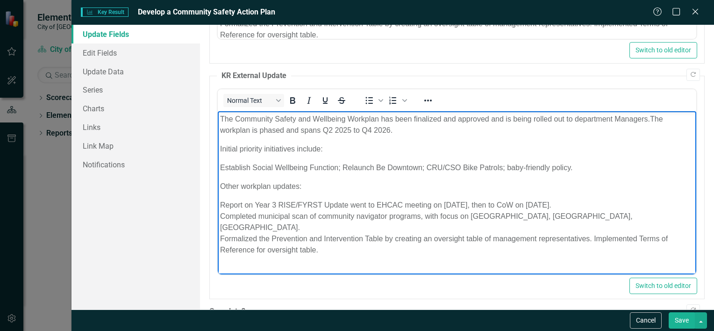
drag, startPoint x: 324, startPoint y: 239, endPoint x: 273, endPoint y: 233, distance: 51.3
click at [291, 236] on p "Report on Year 3 RISE/FYRST Update went to EHCAC meeting on [DATE], then to CoW…" at bounding box center [457, 228] width 474 height 56
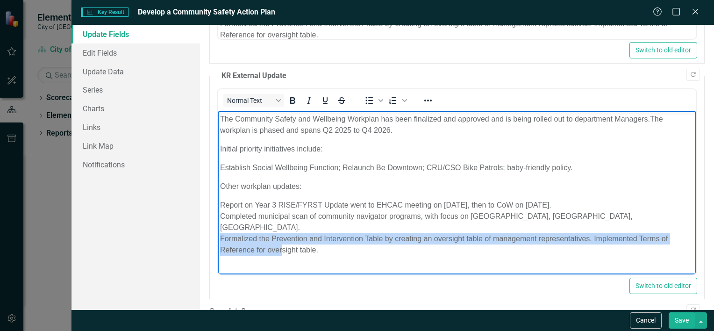
click at [217, 223] on html "The Community Safety and Wellbeing Workplan has been finalized and approved and…" at bounding box center [456, 188] width 479 height 154
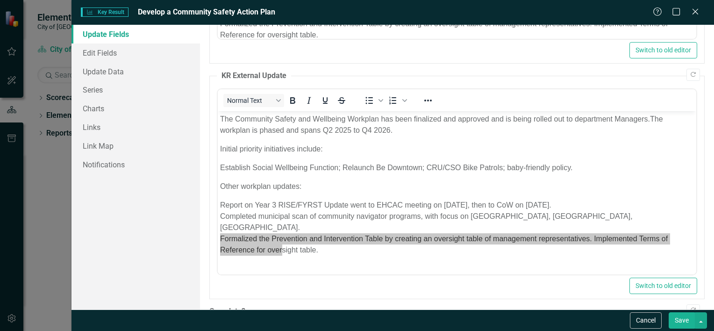
click at [216, 219] on fieldset "KR External Update Normal Text To open the popup, press Shift+Enter To open the…" at bounding box center [457, 185] width 496 height 229
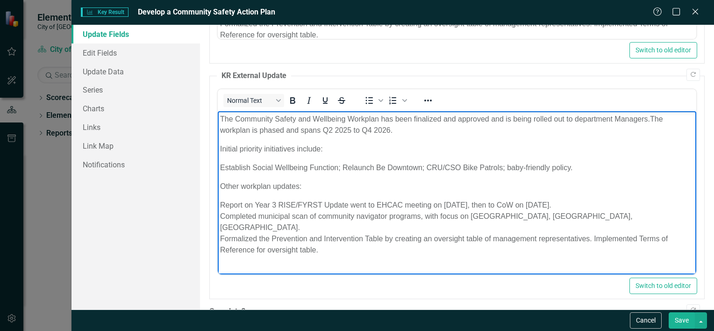
click at [339, 245] on body "The Community Safety and Wellbeing Workplan has been finalized and approved and…" at bounding box center [456, 188] width 479 height 154
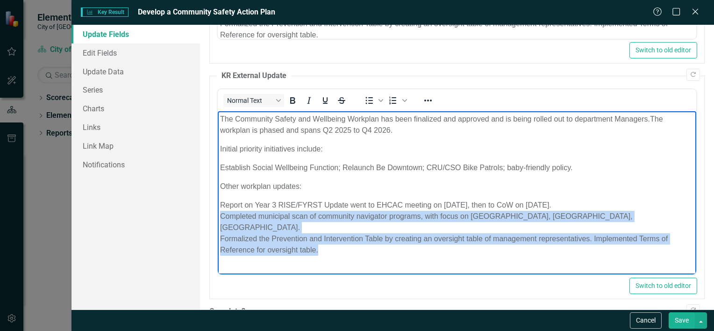
drag, startPoint x: 343, startPoint y: 242, endPoint x: 209, endPoint y: 213, distance: 136.7
click at [217, 213] on html "The Community Safety and Wellbeing Workplan has been finalized and approved and…" at bounding box center [456, 188] width 479 height 154
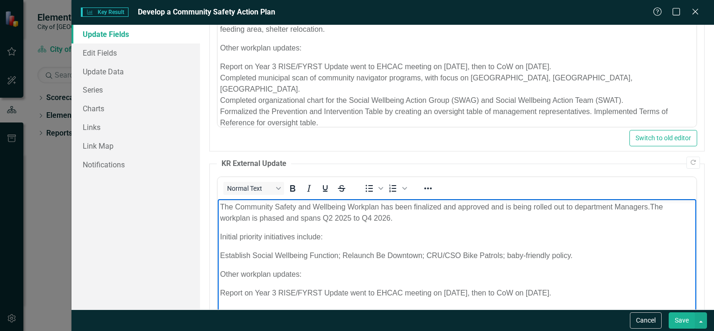
scroll to position [187, 0]
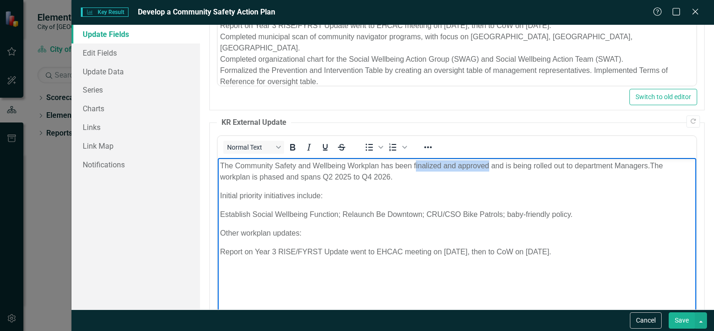
drag, startPoint x: 487, startPoint y: 165, endPoint x: 416, endPoint y: 166, distance: 71.1
click at [416, 166] on p "The Community Safety and Wellbeing Workplan has been finalized and approved and…" at bounding box center [457, 171] width 474 height 22
click at [460, 167] on p "The Community Safety and Wellbeing Workplan has been finalized and approved and…" at bounding box center [457, 171] width 474 height 22
drag, startPoint x: 458, startPoint y: 166, endPoint x: 413, endPoint y: 164, distance: 44.9
click at [413, 164] on p "The Community Safety and Wellbeing Workplan has been finalized and approved and…" at bounding box center [457, 171] width 474 height 22
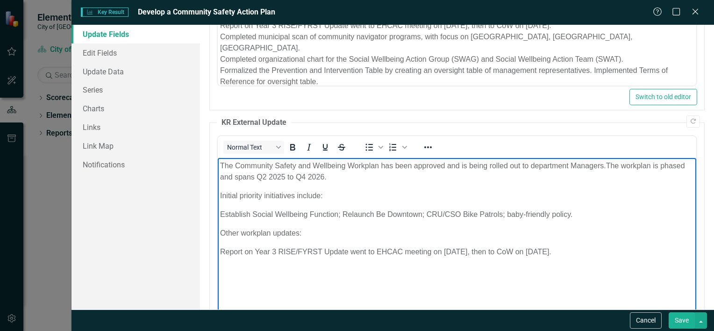
click at [507, 215] on span "Establish Social Wellbeing Function; Relaunch Be Downtown; CRU/CSO Bike Patrols…" at bounding box center [396, 214] width 353 height 8
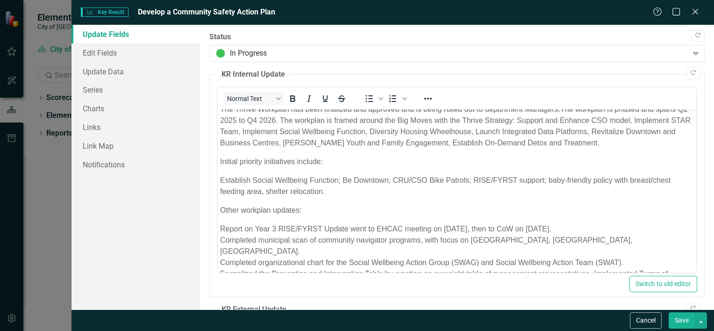
scroll to position [0, 0]
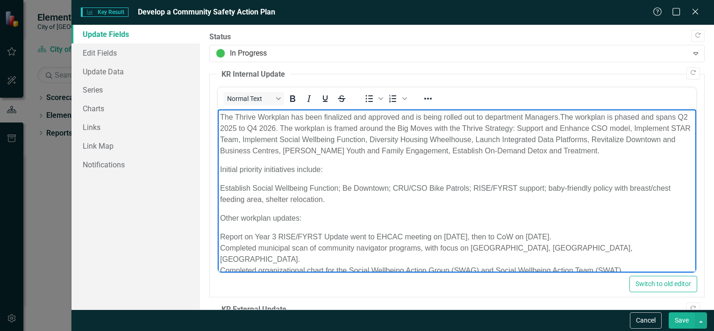
click at [367, 115] on p "The Thrive Workplan has been finalized and approved and is being rolled out to …" at bounding box center [457, 134] width 474 height 45
click at [445, 128] on span "The workplan is phased and spans Q2 2025 to Q4 2026. The workplan is framed aro…" at bounding box center [455, 134] width 471 height 42
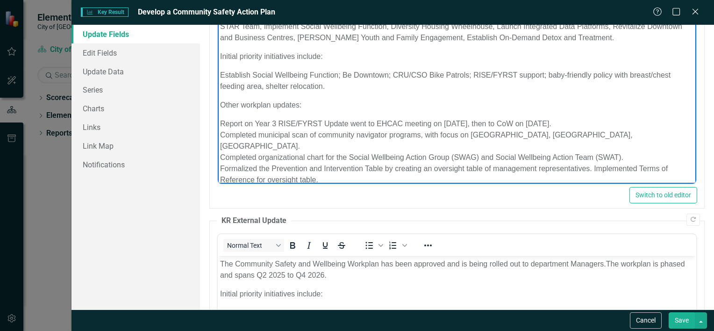
scroll to position [187, 0]
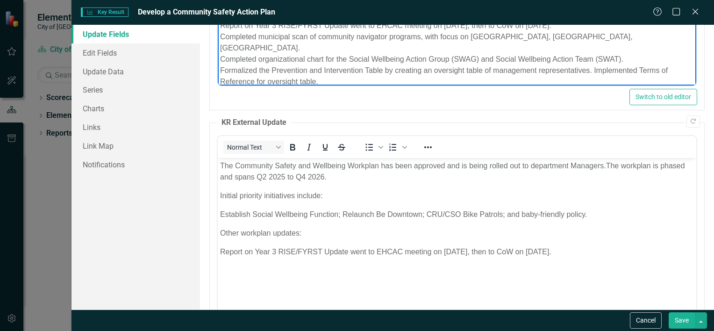
drag, startPoint x: 521, startPoint y: 214, endPoint x: 551, endPoint y: 212, distance: 30.4
click at [521, 214] on span "Establish Social Wellbeing Function; Relaunch Be Downtown; CRU/CSO Bike Patrols…" at bounding box center [403, 214] width 367 height 8
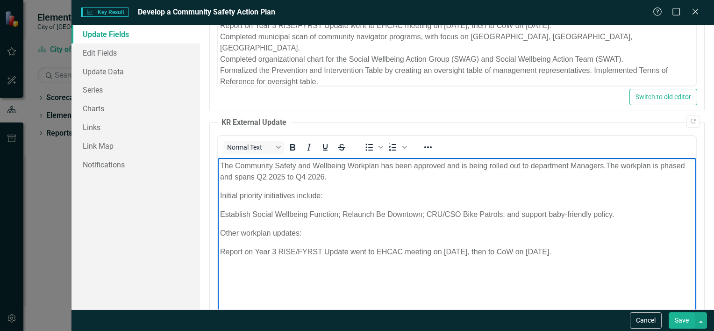
scroll to position [47, 0]
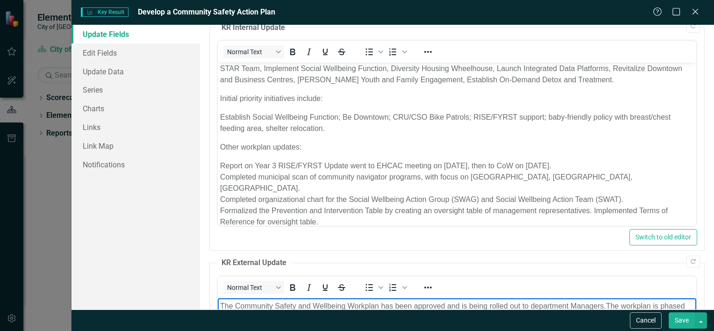
click at [548, 115] on span "Establish Social Wellbeing Function; Be Downtown; CRU/CSO Bike Patrols; RISE/FY…" at bounding box center [445, 122] width 451 height 19
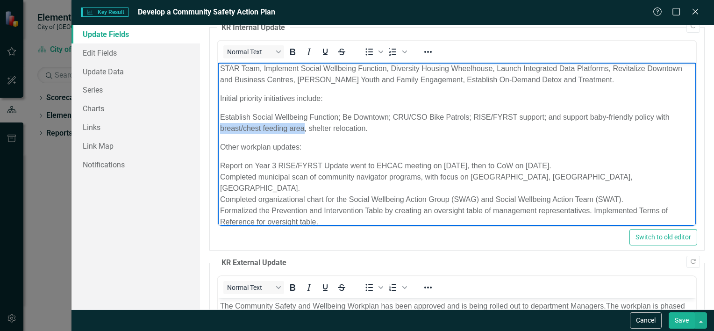
drag, startPoint x: 304, startPoint y: 128, endPoint x: 203, endPoint y: 126, distance: 100.5
click at [217, 126] on html "The Thrive Workplan has been finalized, approved, and is being rolled out to de…" at bounding box center [456, 137] width 479 height 199
click at [389, 125] on p "Establish Social Wellbeing Function; Be Downtown; CRU/CSO Bike Patrols; RISE/FY…" at bounding box center [457, 123] width 474 height 22
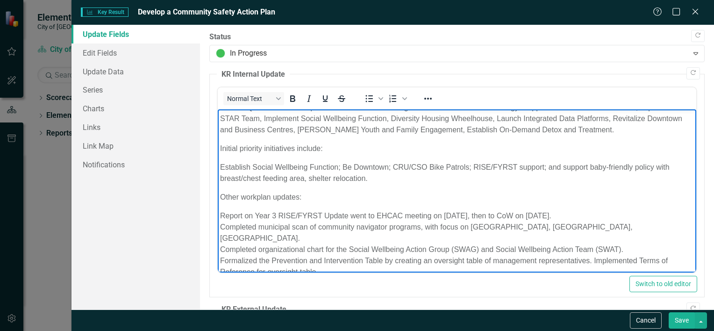
scroll to position [0, 0]
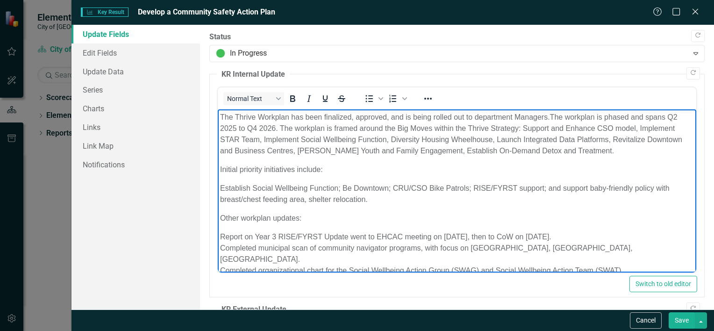
click at [280, 126] on span "The workplan is phased and spans Q2 2025 to Q4 2026. The workplan is framed aro…" at bounding box center [451, 134] width 462 height 42
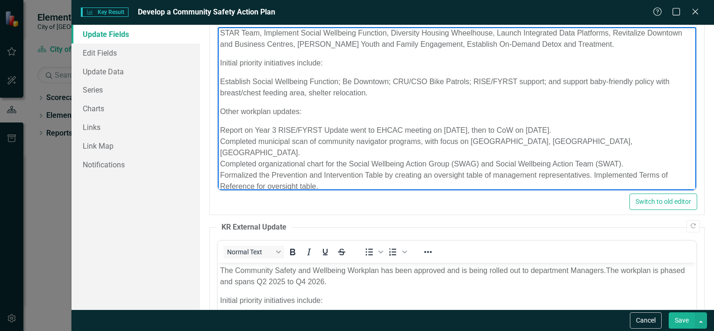
scroll to position [94, 0]
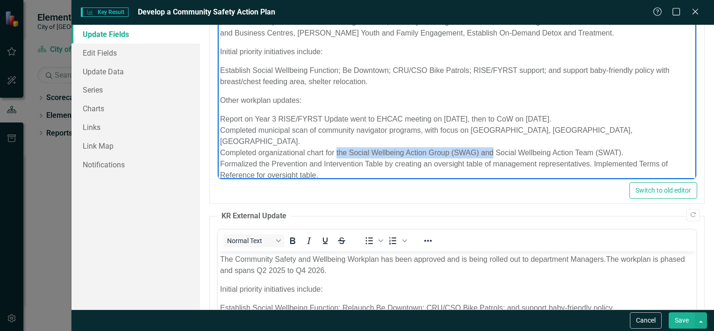
drag, startPoint x: 492, startPoint y: 141, endPoint x: 337, endPoint y: 144, distance: 155.7
click at [337, 144] on span "Report on Year 3 RISE/FYRST Update went to EHCAC meeting on [DATE], then to CoW…" at bounding box center [444, 147] width 448 height 64
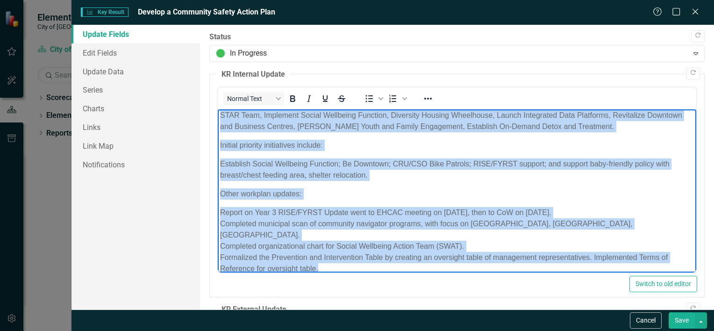
scroll to position [0, 0]
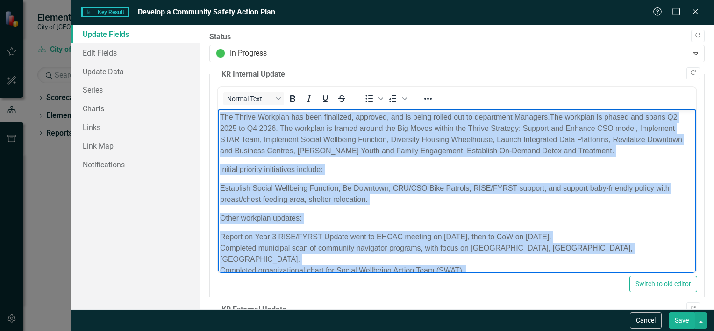
drag, startPoint x: 350, startPoint y: 259, endPoint x: 208, endPoint y: 40, distance: 260.8
click at [217, 109] on html "The Thrive Workplan has been finalized, approved, and is being rolled out to de…" at bounding box center [456, 208] width 479 height 199
copy body "Lor Ipsumd Sitametc adi elit seddoeius, temporin, utl et dolor magnaa eni ad mi…"
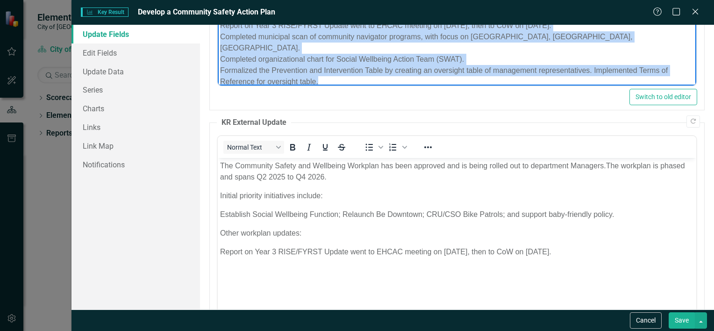
scroll to position [234, 0]
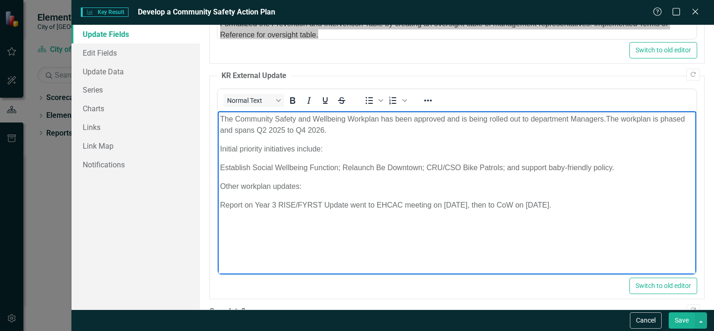
drag, startPoint x: 622, startPoint y: 213, endPoint x: 414, endPoint y: 201, distance: 207.9
click at [217, 111] on html "The Community Safety and Wellbeing Workplan has been approved and is being roll…" at bounding box center [456, 181] width 479 height 140
copy body "The Community Safety and Wellbeing Workplan has been approved and is being roll…"
click at [353, 144] on p "Initial priority initiatives include:" at bounding box center [457, 149] width 474 height 11
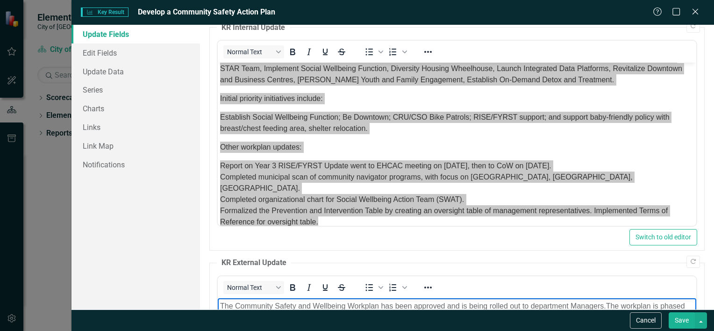
scroll to position [0, 0]
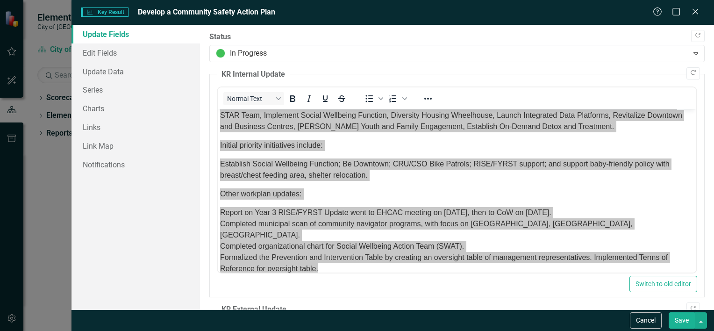
click at [684, 320] on button "Save" at bounding box center [682, 320] width 26 height 16
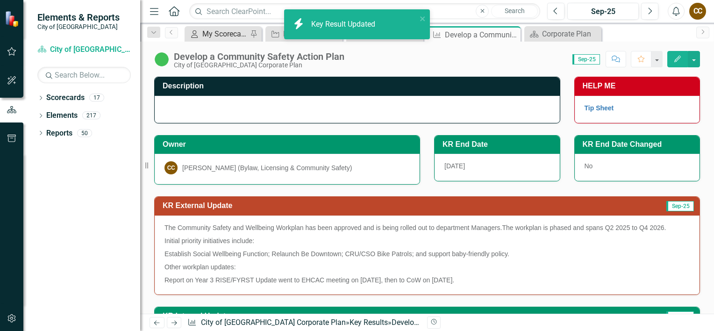
click at [220, 32] on div "My Scorecard" at bounding box center [224, 34] width 45 height 12
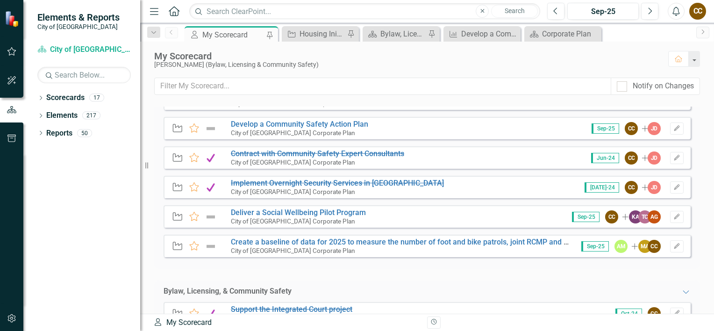
scroll to position [106, 0]
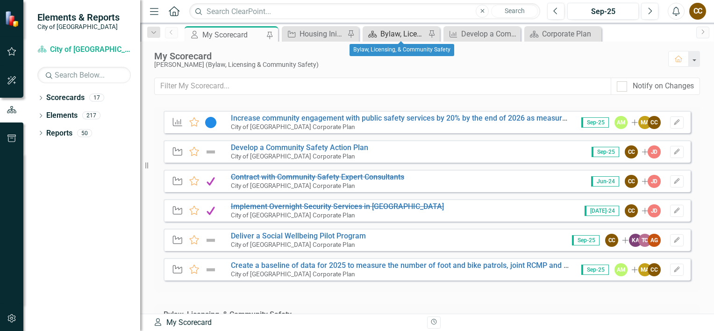
click at [399, 35] on div "Bylaw, Licensing, & Community Safety" at bounding box center [403, 34] width 45 height 12
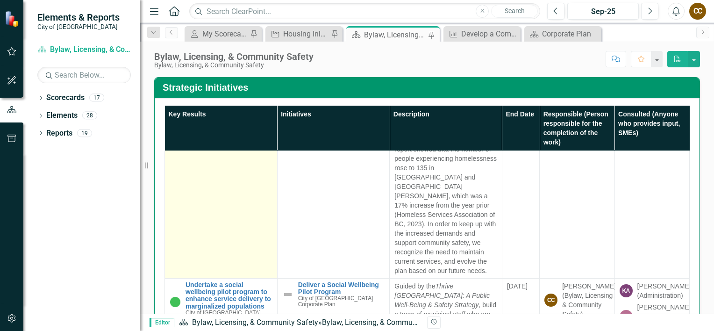
scroll to position [140, 0]
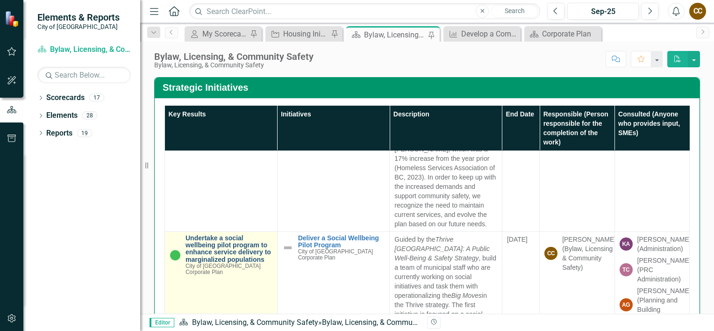
click at [209, 235] on link "Undertake a social wellbeing pilot program to enhance service delivery to margi…" at bounding box center [229, 249] width 87 height 29
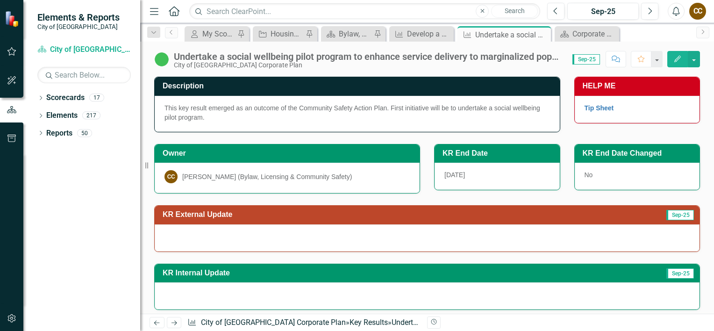
click at [678, 60] on icon "button" at bounding box center [678, 59] width 7 height 7
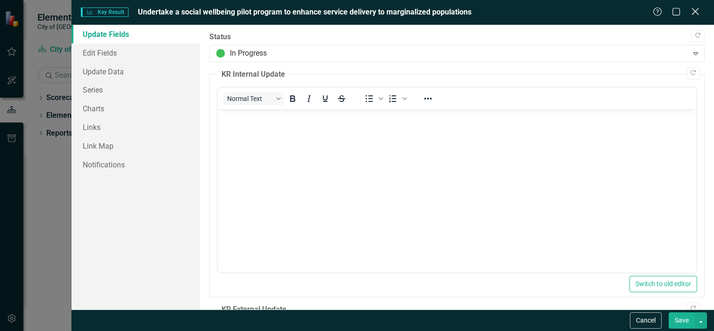
click at [698, 12] on icon "Close" at bounding box center [696, 11] width 12 height 9
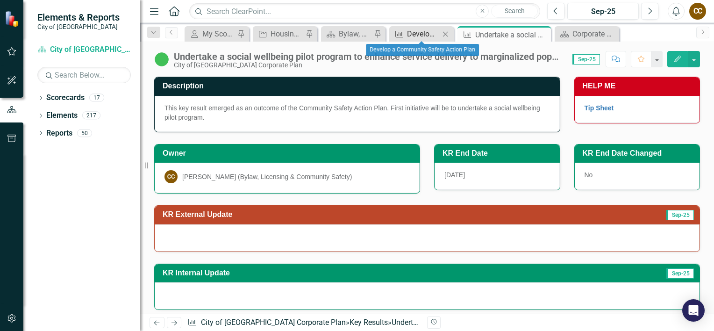
click at [424, 34] on div "Develop a Community Safety Action Plan" at bounding box center [423, 34] width 33 height 12
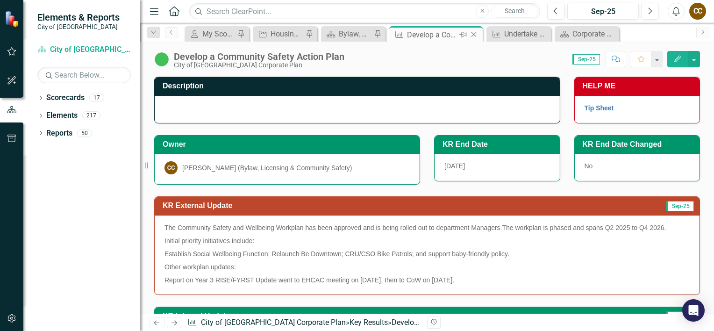
click at [475, 32] on icon "Close" at bounding box center [473, 34] width 9 height 7
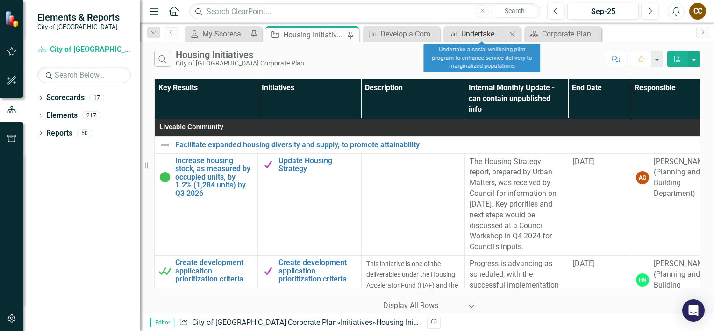
click at [477, 33] on div "Undertake a social wellbeing pilot program to enhance service delivery to margi…" at bounding box center [483, 34] width 45 height 12
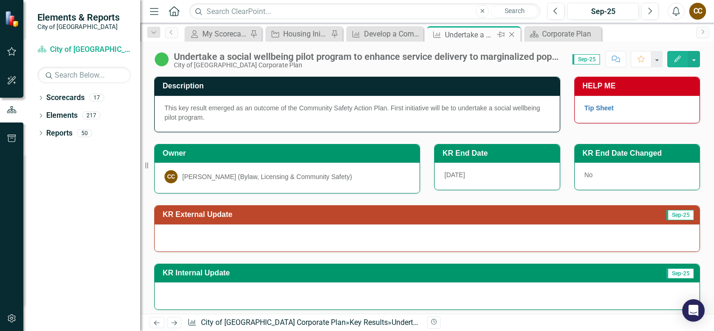
click at [513, 32] on icon "Close" at bounding box center [511, 34] width 9 height 7
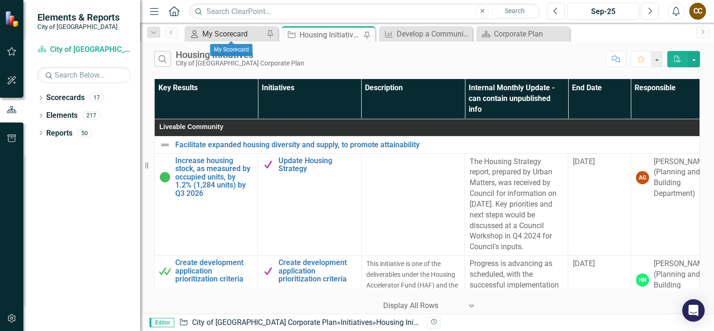
click at [213, 36] on div "My Scorecard" at bounding box center [233, 34] width 62 height 12
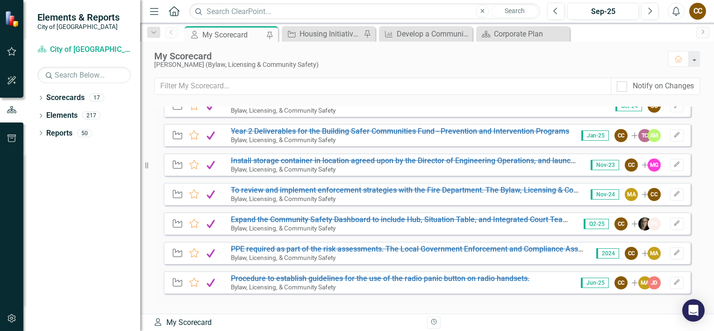
scroll to position [339, 0]
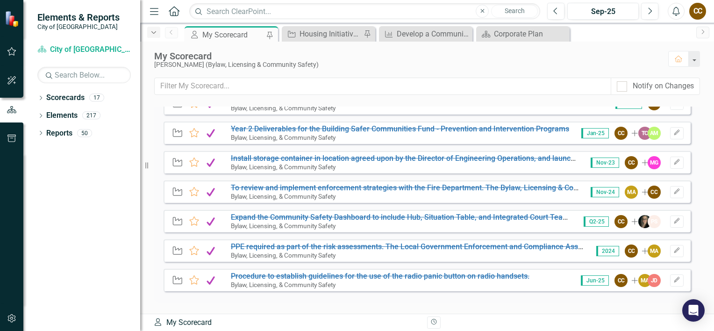
click at [152, 34] on icon "Dropdown" at bounding box center [154, 32] width 8 height 7
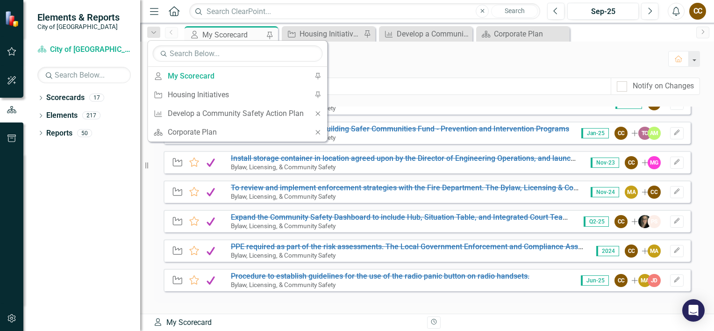
click at [237, 32] on div "My Scorecard" at bounding box center [233, 35] width 62 height 12
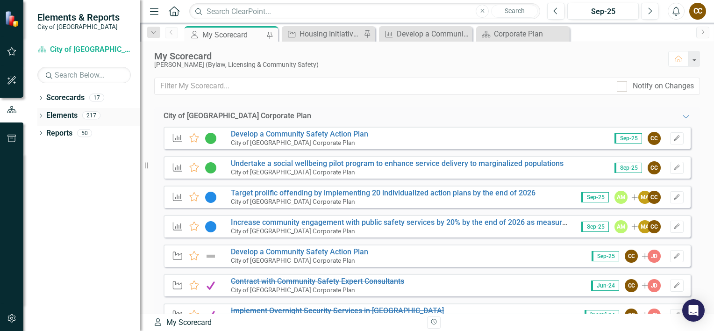
scroll to position [0, 0]
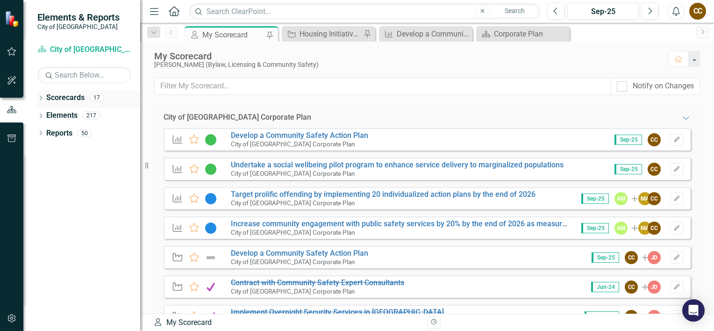
click at [42, 98] on icon "Dropdown" at bounding box center [40, 98] width 7 height 5
click at [45, 114] on icon "Dropdown" at bounding box center [45, 115] width 7 height 6
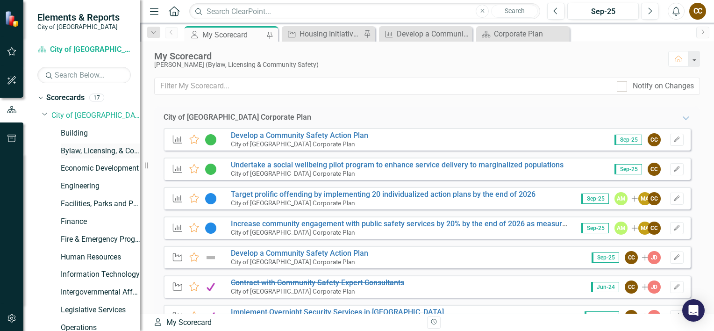
click at [84, 155] on link "Bylaw, Licensing, & Community Safety" at bounding box center [100, 151] width 79 height 11
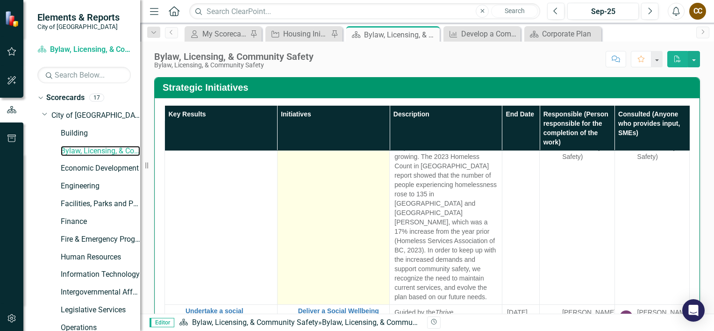
scroll to position [140, 0]
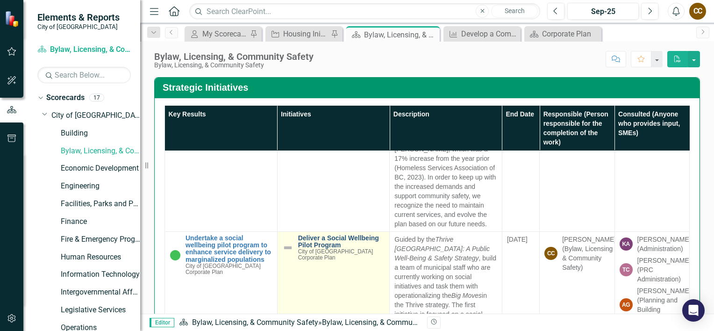
click at [322, 235] on link "Deliver a Social Wellbeing Pilot Program" at bounding box center [341, 242] width 87 height 14
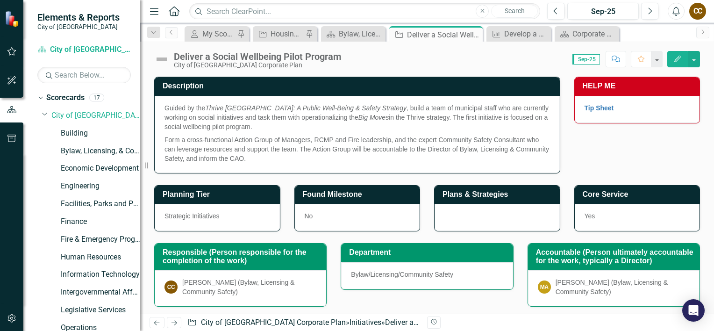
click at [677, 56] on icon "Edit" at bounding box center [678, 59] width 8 height 7
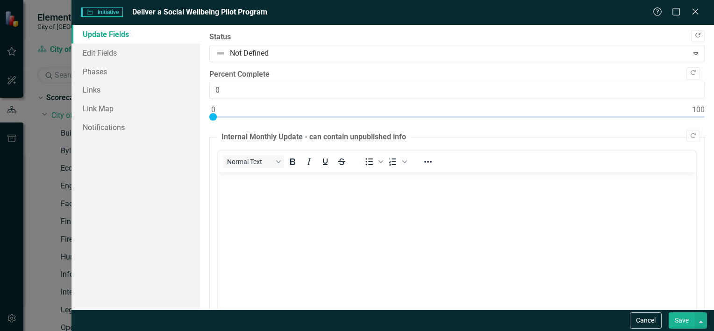
click at [695, 34] on icon "Copy Forward" at bounding box center [698, 36] width 7 height 6
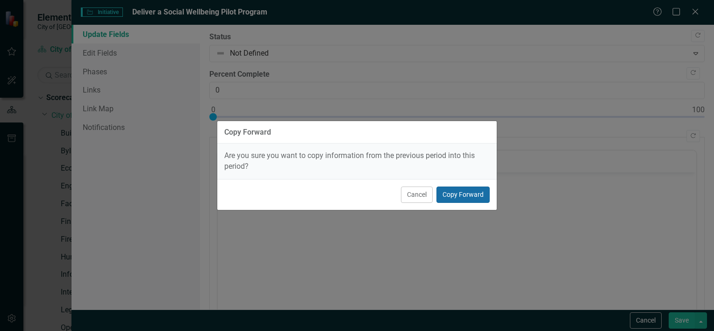
click at [464, 195] on button "Copy Forward" at bounding box center [463, 195] width 53 height 16
type input "15"
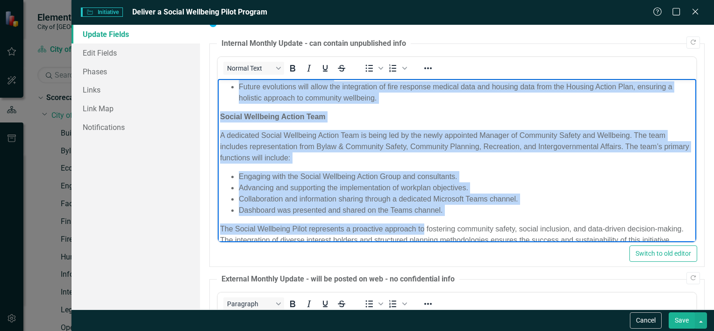
scroll to position [189, 0]
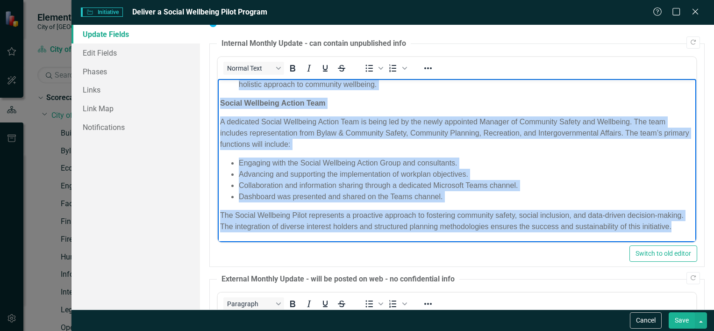
drag, startPoint x: 220, startPoint y: 85, endPoint x: 432, endPoint y: 293, distance: 296.6
click at [432, 242] on html "The goal of the project is to advance Council Strategic Priorities of a livable…" at bounding box center [456, 71] width 479 height 341
copy body "Lor ipsu do sit ametcon ad el seddoei Tempori Utlaboree Doloremagn al e adminim…"
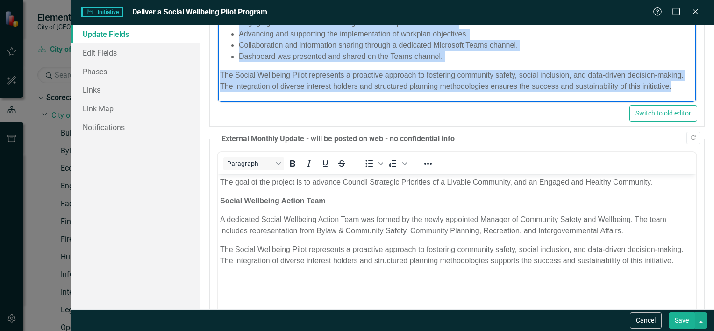
scroll to position [281, 0]
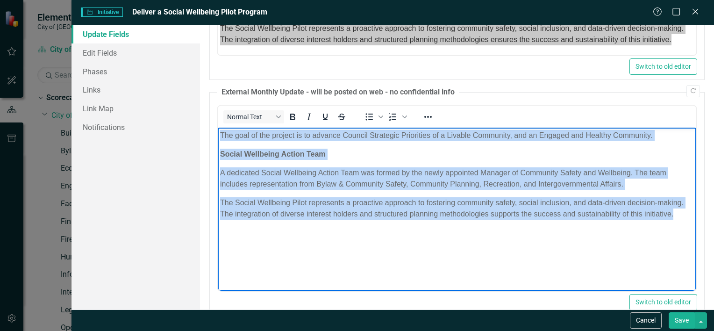
drag, startPoint x: 220, startPoint y: 135, endPoint x: 712, endPoint y: 221, distance: 498.9
click at [696, 221] on html "The goal of the project is to advance Council Strategic Priorities of a Livable…" at bounding box center [456, 197] width 479 height 140
copy body "The goal of the project is to advance Council Strategic Priorities of a Livable…"
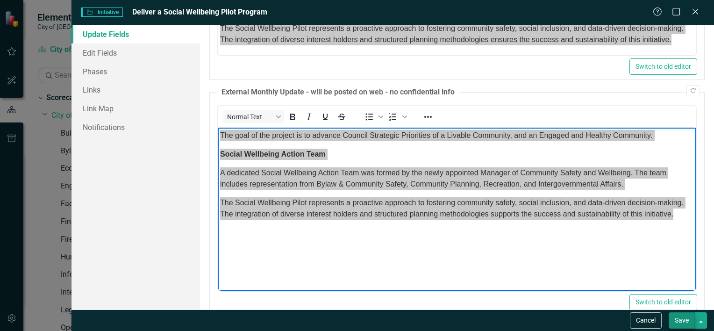
click at [683, 318] on button "Save" at bounding box center [682, 320] width 26 height 16
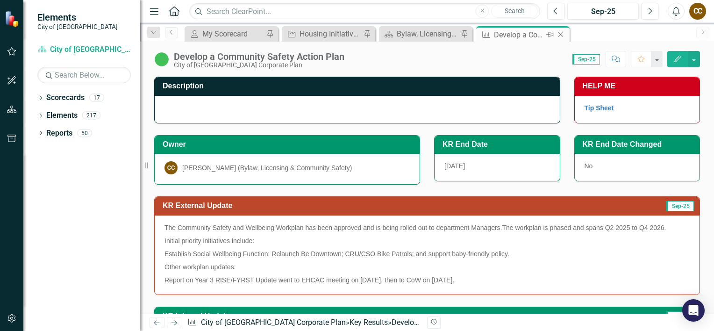
click at [561, 34] on icon at bounding box center [561, 34] width 5 height 5
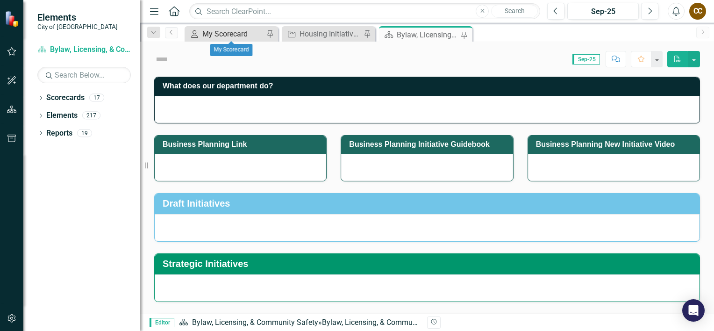
click at [206, 34] on div "My Scorecard" at bounding box center [233, 34] width 62 height 12
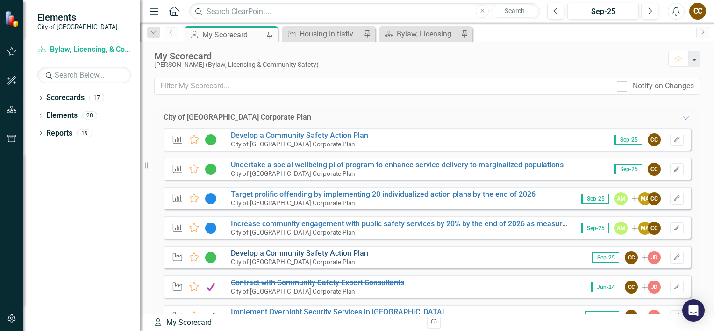
click at [262, 252] on link "Develop a Community Safety Action Plan" at bounding box center [299, 253] width 137 height 9
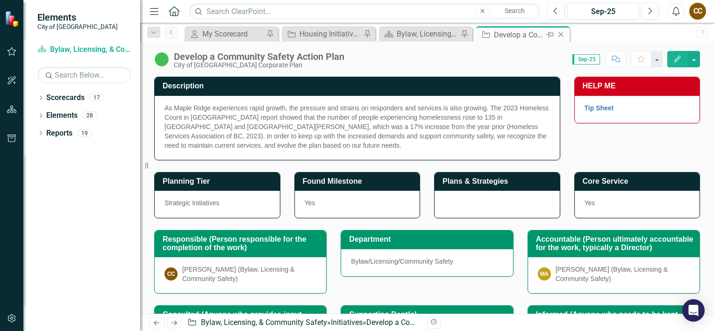
click at [563, 34] on icon "Close" at bounding box center [560, 34] width 9 height 7
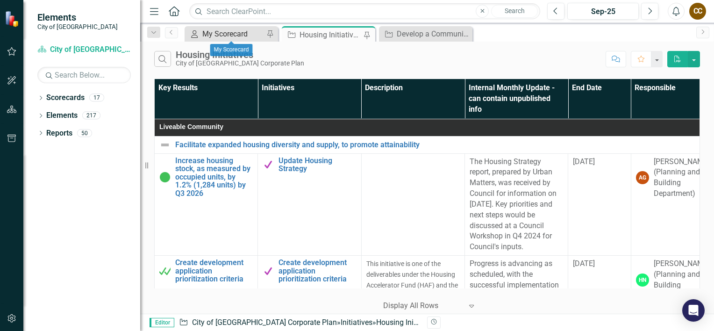
click at [231, 30] on div "My Scorecard" at bounding box center [233, 34] width 62 height 12
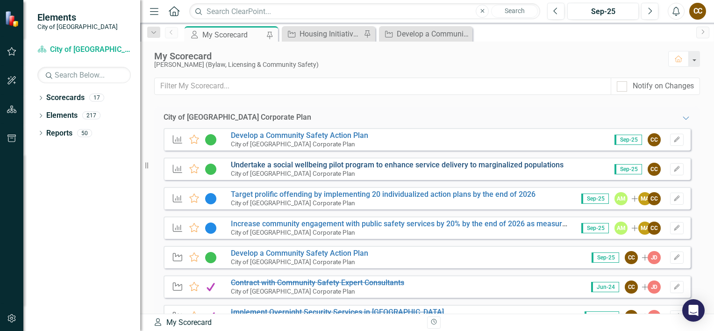
click at [279, 165] on link "Undertake a social wellbeing pilot program to enhance service delivery to margi…" at bounding box center [397, 164] width 333 height 9
